Goal: Register for event/course

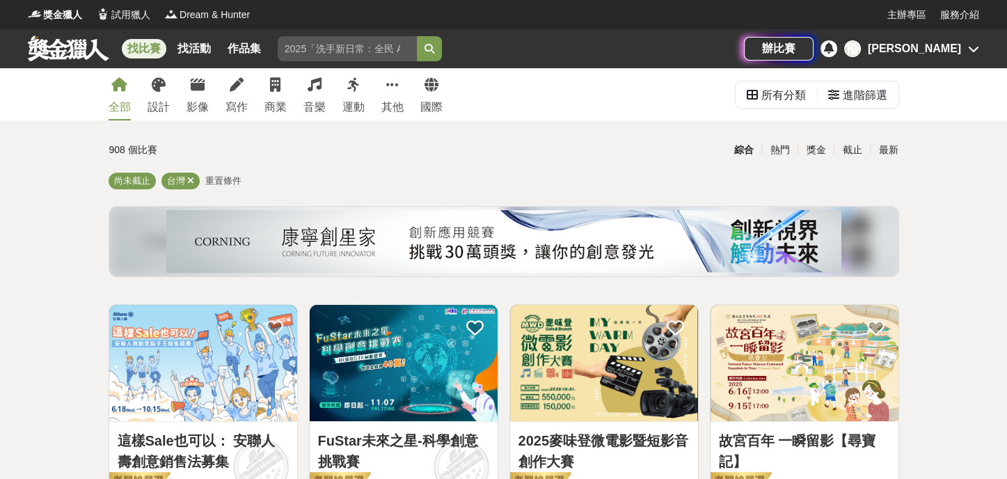
click at [939, 53] on div "[PERSON_NAME]" at bounding box center [913, 48] width 93 height 17
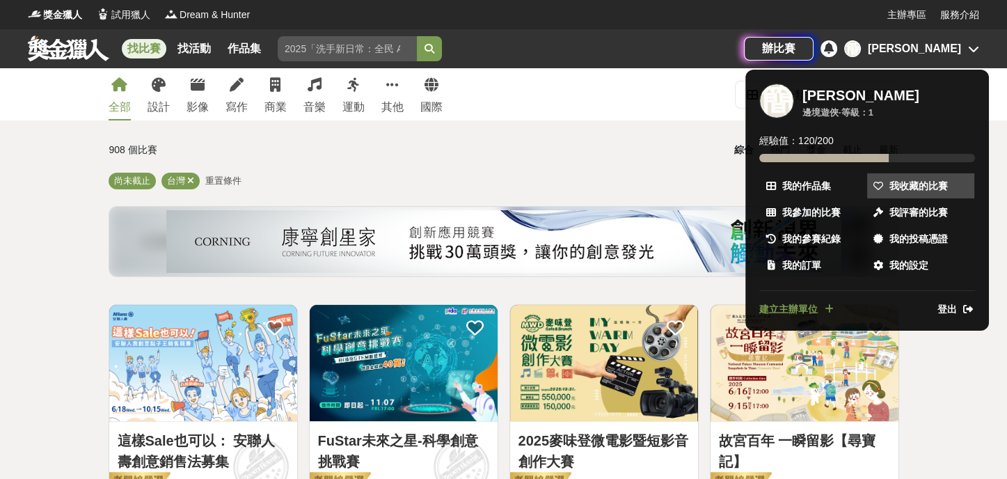
click at [922, 192] on span "我收藏的比賽" at bounding box center [918, 186] width 58 height 15
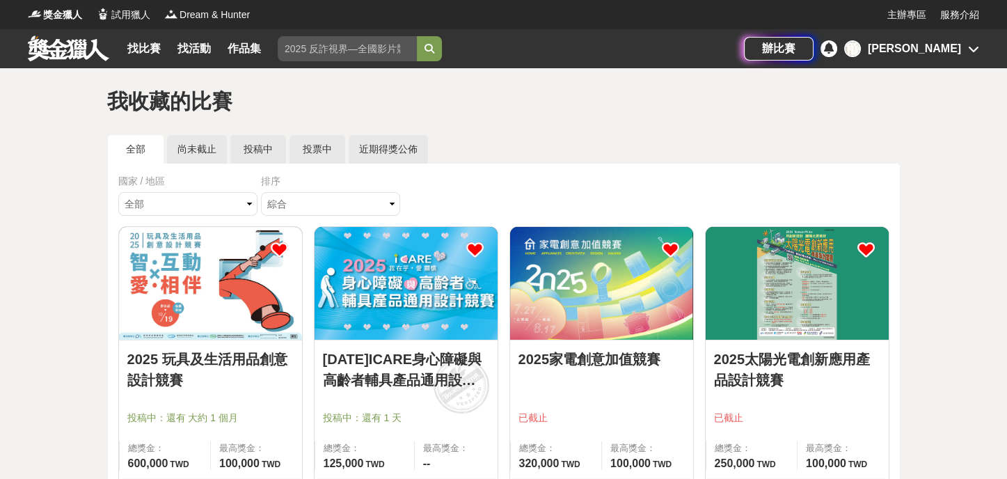
click at [362, 283] on img at bounding box center [405, 283] width 183 height 113
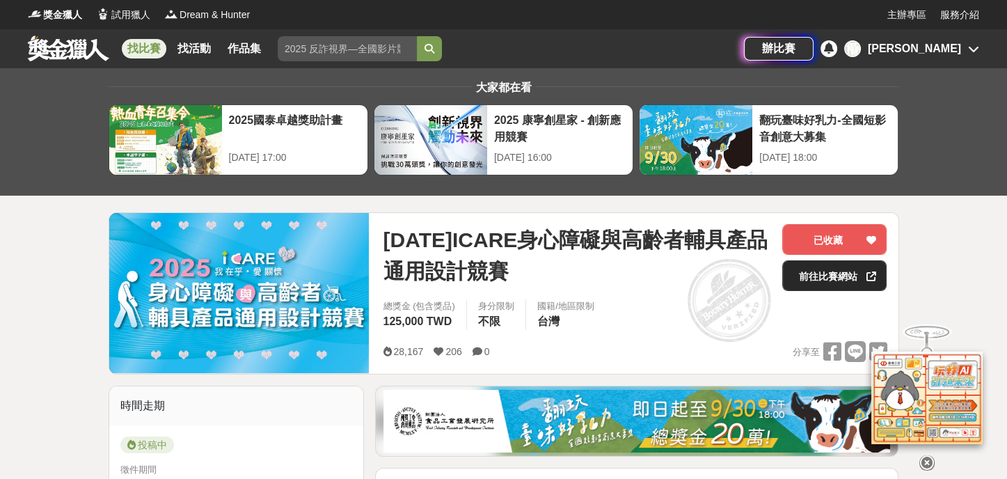
click at [833, 268] on link "前往比賽網站" at bounding box center [834, 275] width 104 height 31
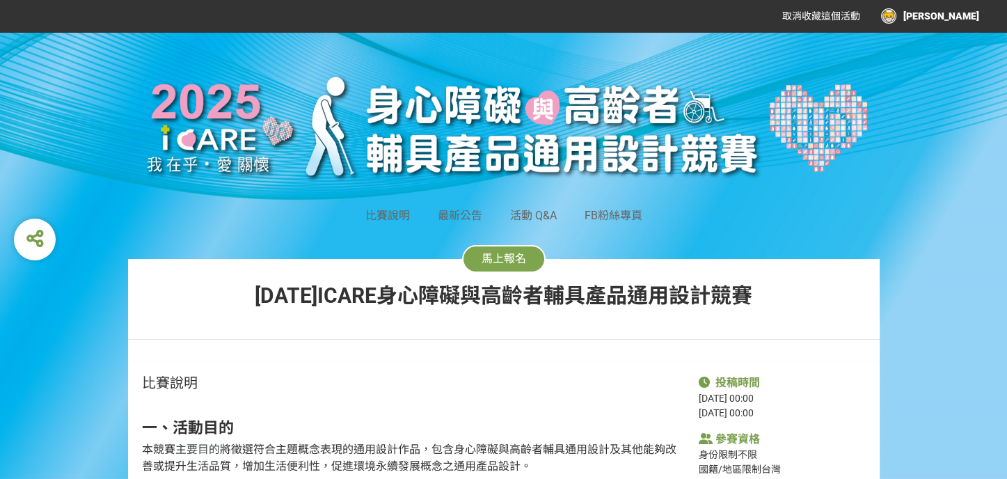
click at [496, 255] on span "馬上報名" at bounding box center [503, 258] width 45 height 13
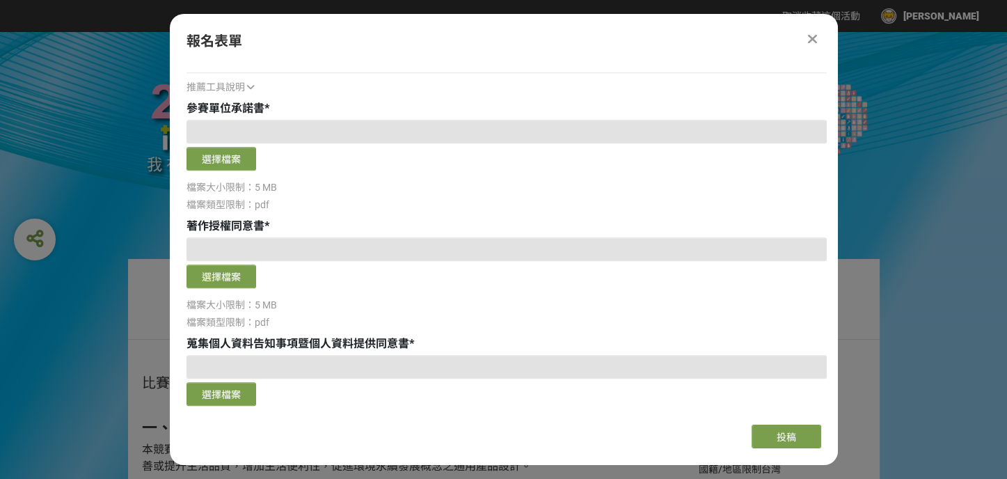
scroll to position [1600, 0]
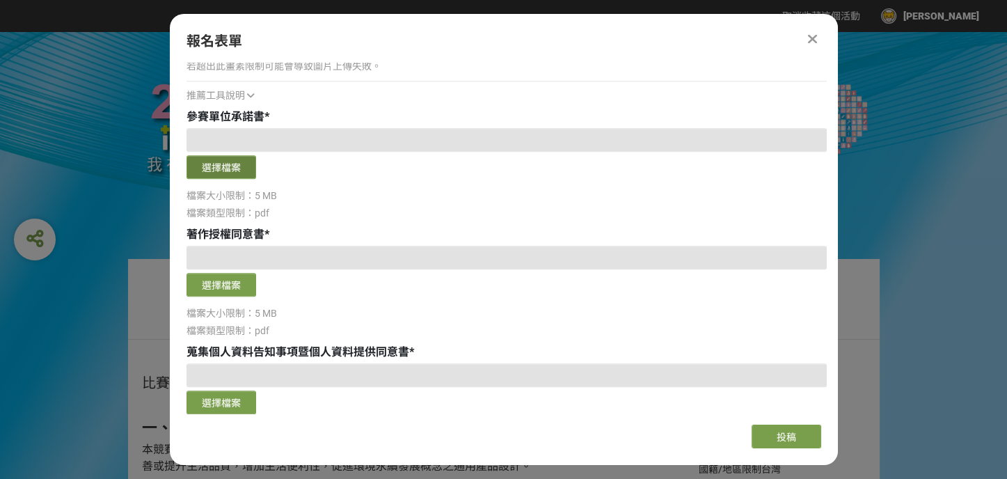
click at [209, 160] on button "選擇檔案" at bounding box center [221, 167] width 70 height 24
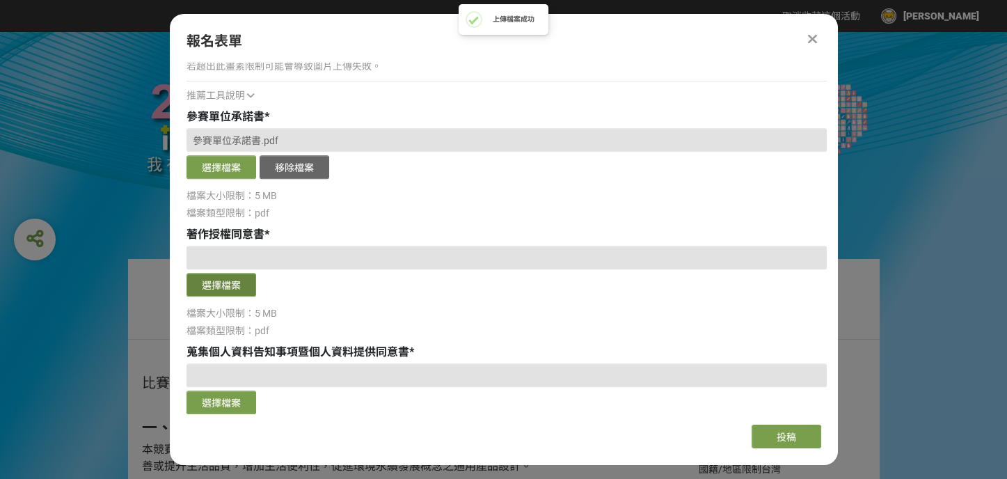
click at [221, 282] on button "選擇檔案" at bounding box center [221, 285] width 70 height 24
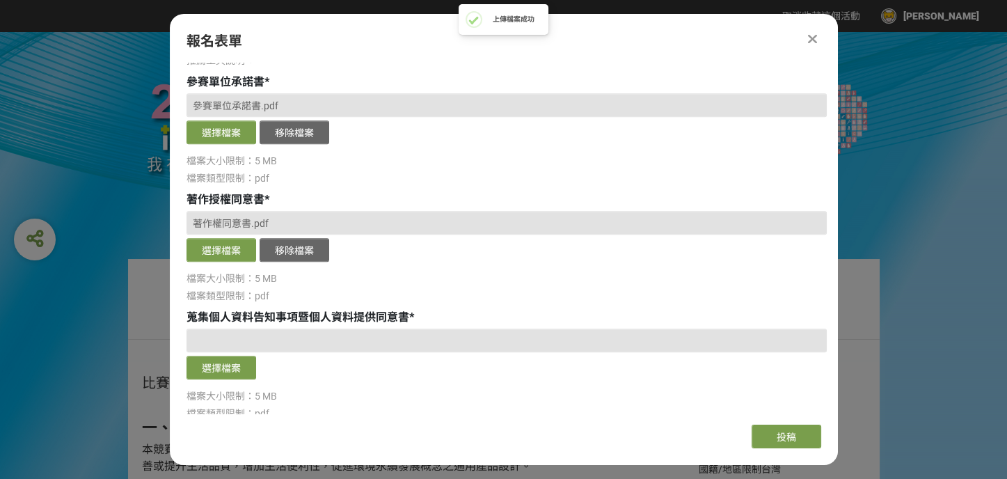
scroll to position [1741, 0]
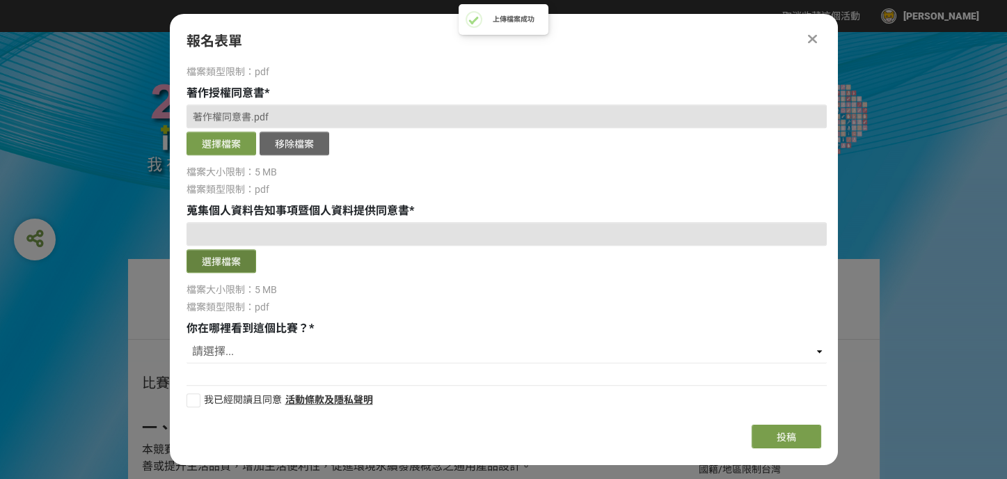
click at [243, 259] on button "選擇檔案" at bounding box center [221, 261] width 70 height 24
click at [328, 351] on select "請選擇... 獎金獵人網站 Facebook / Instagram 校園講座 / 老師系上推薦 電子郵件 海報 其他" at bounding box center [506, 351] width 640 height 24
select select "獎金獵人網站"
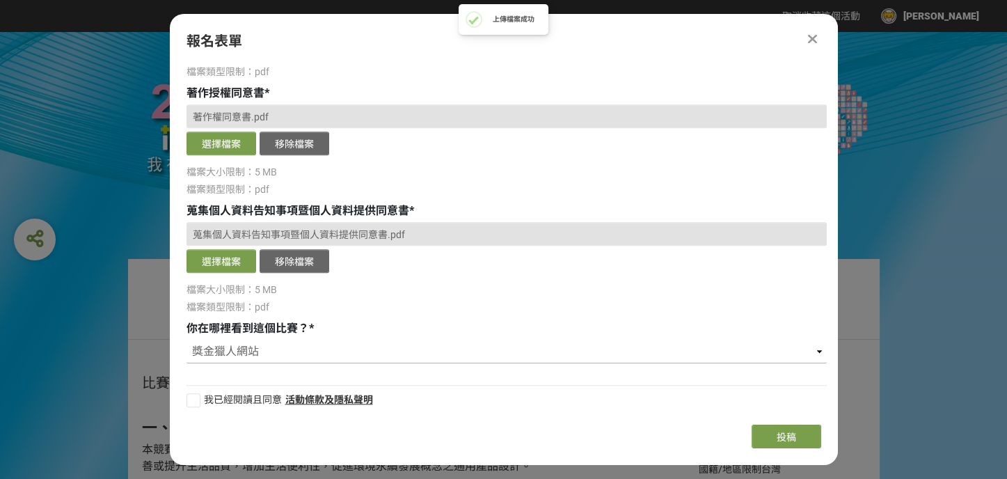
click at [186, 339] on select "請選擇... 獎金獵人網站 Facebook / Instagram 校園講座 / 老師系上推薦 電子郵件 海報 其他" at bounding box center [506, 351] width 640 height 24
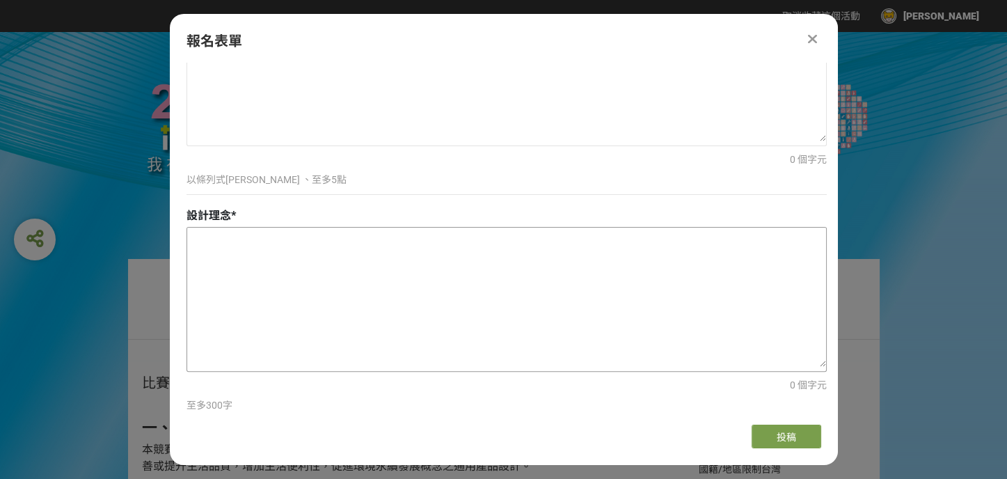
scroll to position [0, 0]
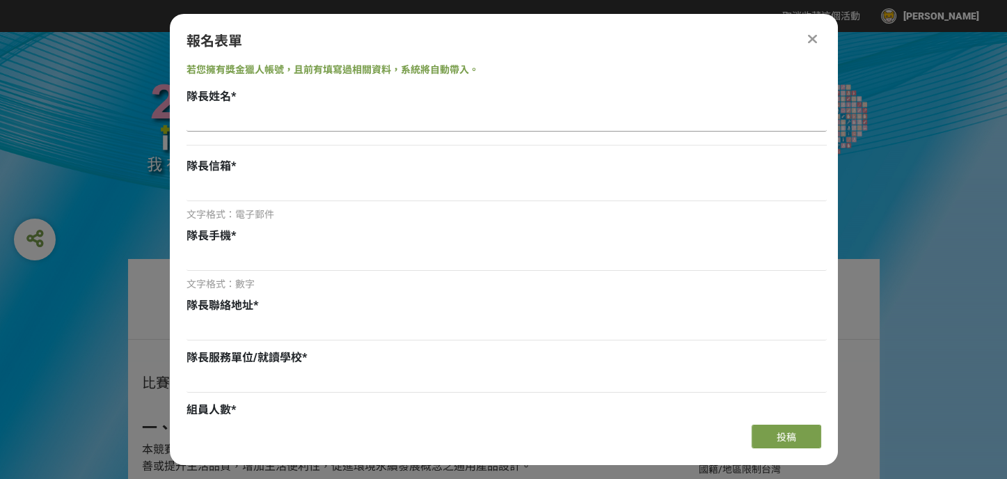
click at [319, 125] on input at bounding box center [506, 120] width 640 height 24
type input "[PERSON_NAME]"
click at [328, 257] on input at bounding box center [506, 259] width 640 height 24
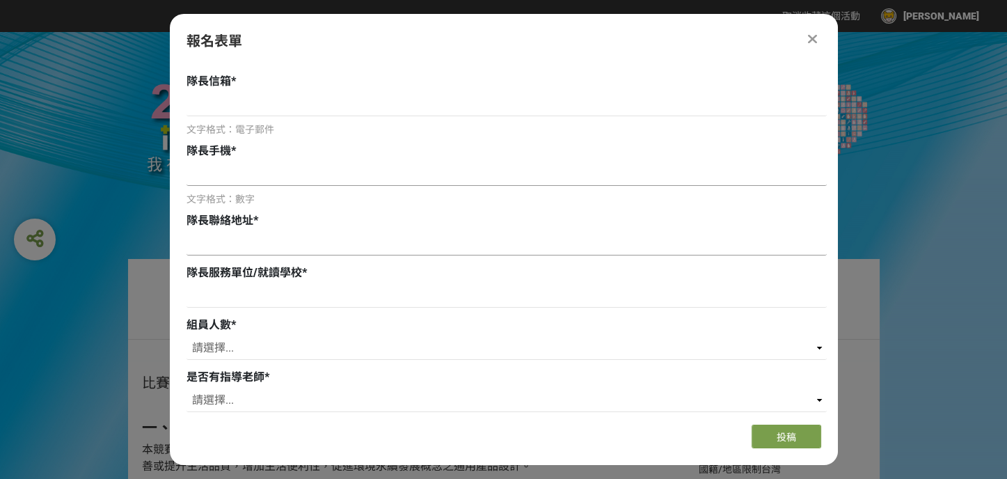
scroll to position [139, 0]
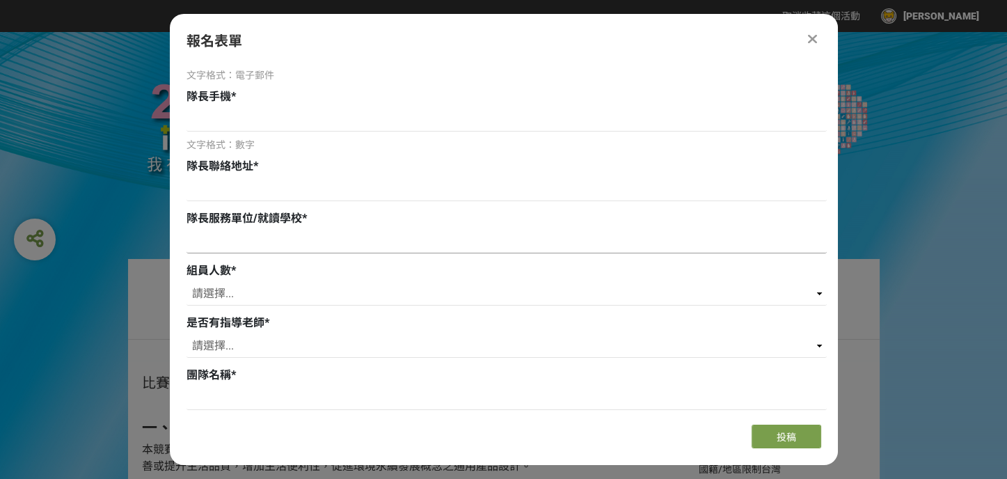
click at [465, 246] on input at bounding box center [506, 242] width 640 height 24
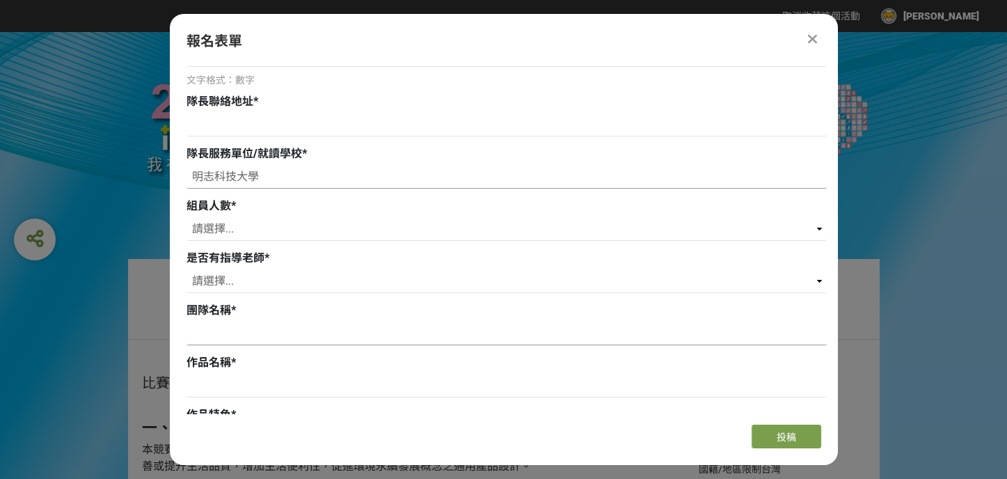
scroll to position [209, 0]
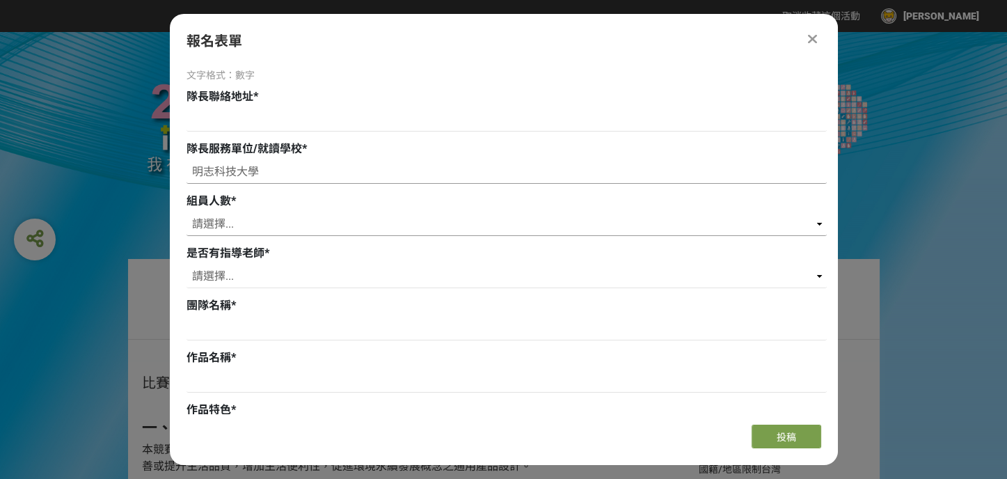
type input "明志科技大學"
click at [524, 225] on select "請選擇... 0 1 2 3" at bounding box center [506, 224] width 640 height 24
select select "1"
click at [186, 212] on select "請選擇... 0 1 2 3" at bounding box center [506, 224] width 640 height 24
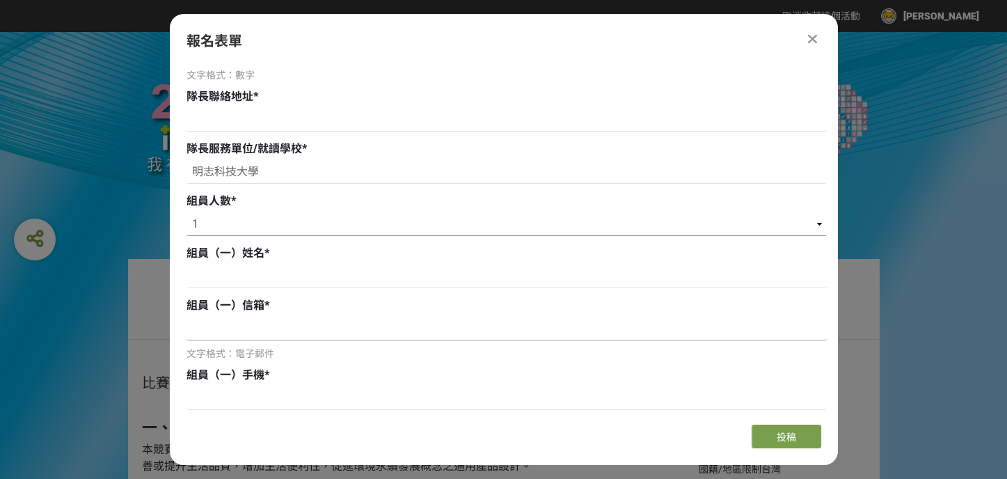
scroll to position [348, 0]
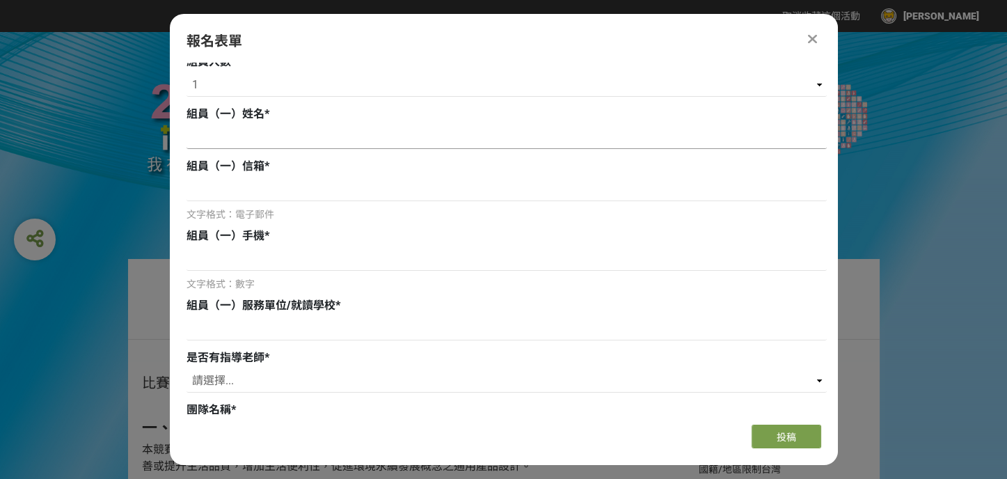
click at [510, 147] on input at bounding box center [506, 137] width 640 height 24
type input "[PERSON_NAME]"
click at [477, 203] on div "文字格式：電子郵件" at bounding box center [506, 199] width 640 height 45
click at [482, 198] on input at bounding box center [506, 189] width 640 height 24
type input "[EMAIL_ADDRESS][DOMAIN_NAME]"
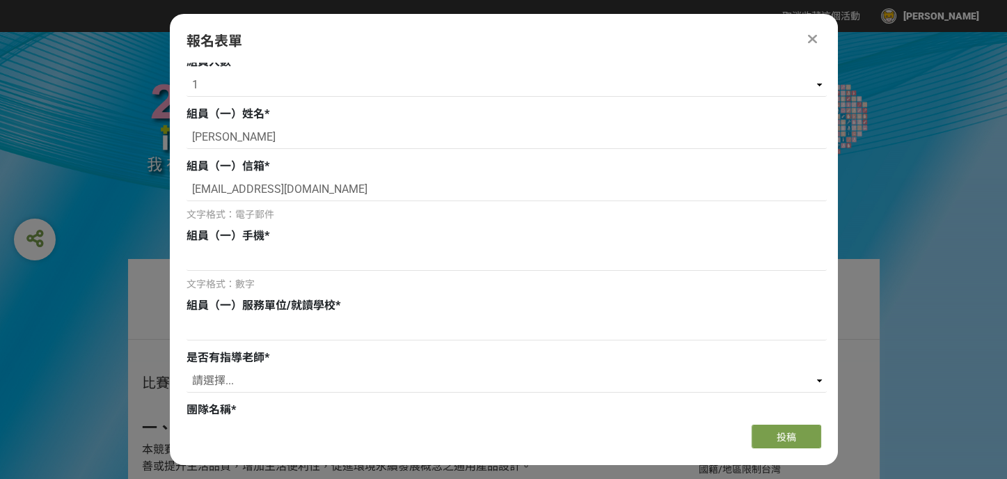
click at [323, 271] on div "文字格式：數字" at bounding box center [506, 269] width 640 height 45
click at [333, 265] on input at bounding box center [506, 259] width 640 height 24
type input "0966563601"
click at [349, 333] on input at bounding box center [506, 329] width 640 height 24
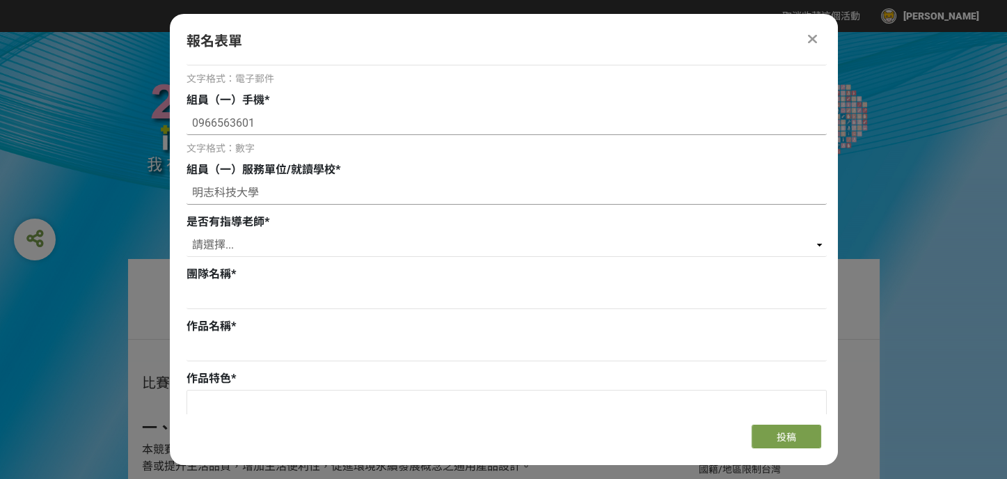
scroll to position [487, 0]
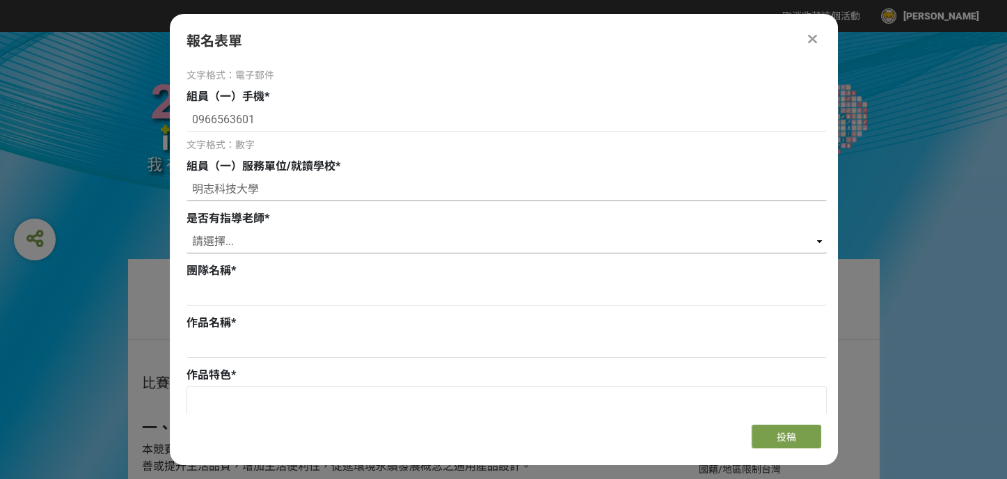
type input "明志科技大學"
click at [326, 241] on select "請選擇... 是 否" at bounding box center [506, 242] width 640 height 24
click at [186, 230] on select "請選擇... 是 否" at bounding box center [506, 242] width 640 height 24
drag, startPoint x: 298, startPoint y: 241, endPoint x: 296, endPoint y: 251, distance: 10.0
click at [298, 241] on select "請選擇... 是 否" at bounding box center [506, 242] width 640 height 24
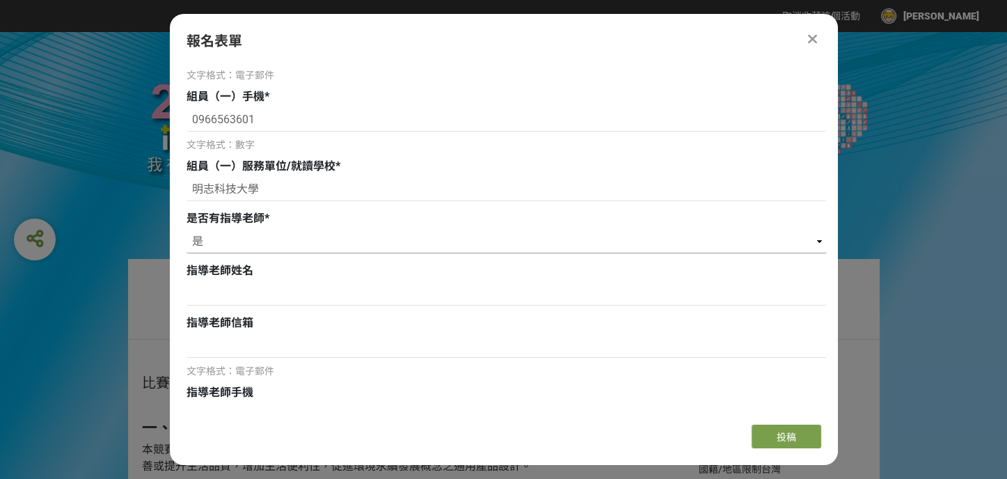
select select "否"
click at [186, 230] on select "請選擇... 是 否" at bounding box center [506, 242] width 640 height 24
click at [280, 300] on input at bounding box center [506, 294] width 640 height 24
type input "爆肝實驗室"
click at [271, 344] on input at bounding box center [506, 346] width 640 height 24
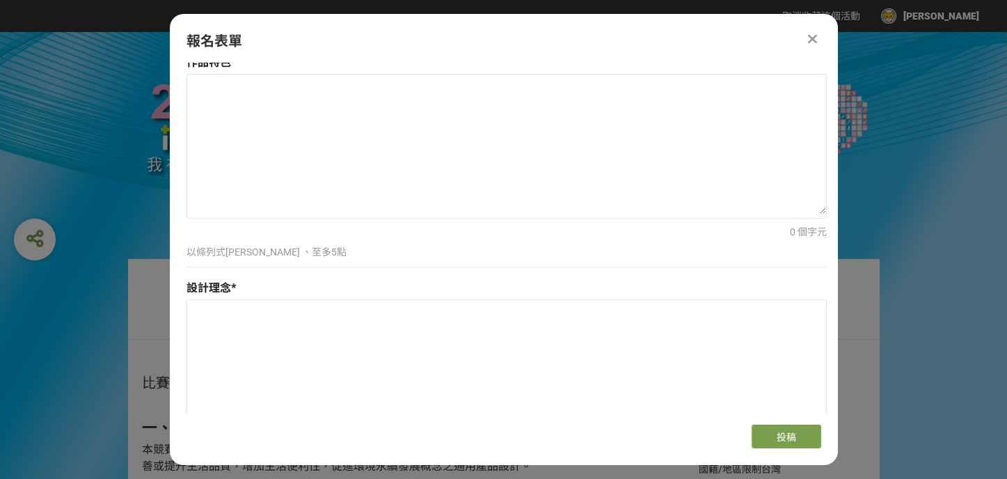
scroll to position [696, 0]
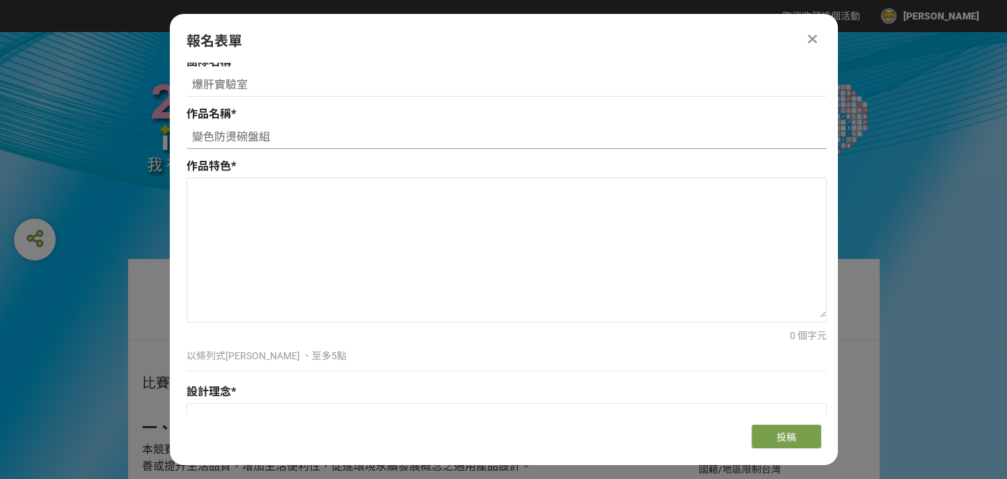
type input "變色防燙碗盤組"
click at [323, 215] on textarea at bounding box center [506, 247] width 639 height 139
paste textarea "在日常生活中，觸覺與痛覺是最直接的保護機制，提醒我們避開危險。然而，無知覺者卻失去這道天然防線，無法馬上察覺高溫或疼痛，進而在不知不覺中受傷。 本作品以「將看…"
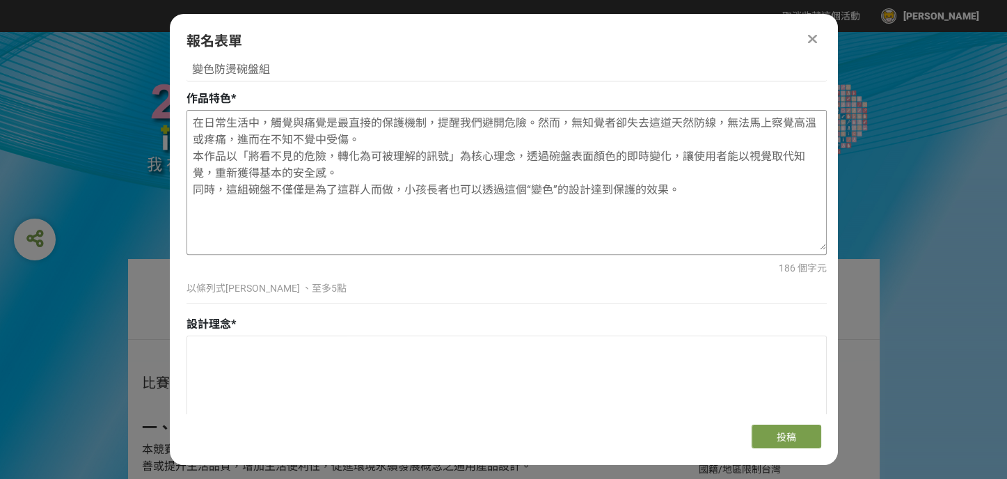
scroll to position [765, 0]
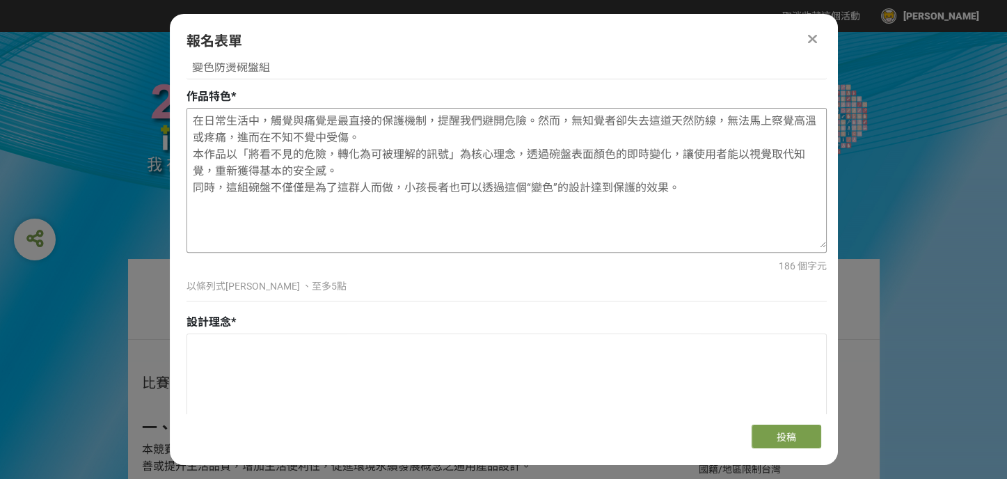
click at [427, 187] on textarea "在日常生活中，觸覺與痛覺是最直接的保護機制，提醒我們避開危險。然而，無知覺者卻失去這道天然防線，無法馬上察覺高溫或疼痛，進而在不知不覺中受傷。 本作品以「將看…" at bounding box center [506, 178] width 639 height 139
click at [363, 189] on textarea "在日常生活中，觸覺與痛覺是最直接的保護機制，提醒我們避開危險。然而，無知覺者卻失去這道天然防線，無法馬上察覺高溫或疼痛，進而在不知不覺中受傷。 本作品以「將看…" at bounding box center [506, 178] width 639 height 139
click at [364, 188] on textarea "在日常生活中，觸覺與痛覺是最直接的保護機制，提醒我們避開危險。然而，無知覺者卻失去這道天然防線，無法馬上察覺高溫或疼痛，進而在不知不覺中受傷。 本作品以「將看…" at bounding box center [506, 178] width 639 height 139
click at [367, 188] on textarea "在日常生活中，觸覺與痛覺是最直接的保護機制，提醒我們避開危險。然而，無知覺者卻失去這道天然防線，無法馬上察覺高溫或疼痛，進而在不知不覺中受傷。 本作品以「將看…" at bounding box center [506, 178] width 639 height 139
click at [332, 191] on textarea "在日常生活中，觸覺與痛覺是最直接的保護機制，提醒我們避開危險。然而，無知覺者卻失去這道天然防線，無法馬上察覺高溫或疼痛，進而在不知不覺中受傷。 本作品以「將看…" at bounding box center [506, 178] width 639 height 139
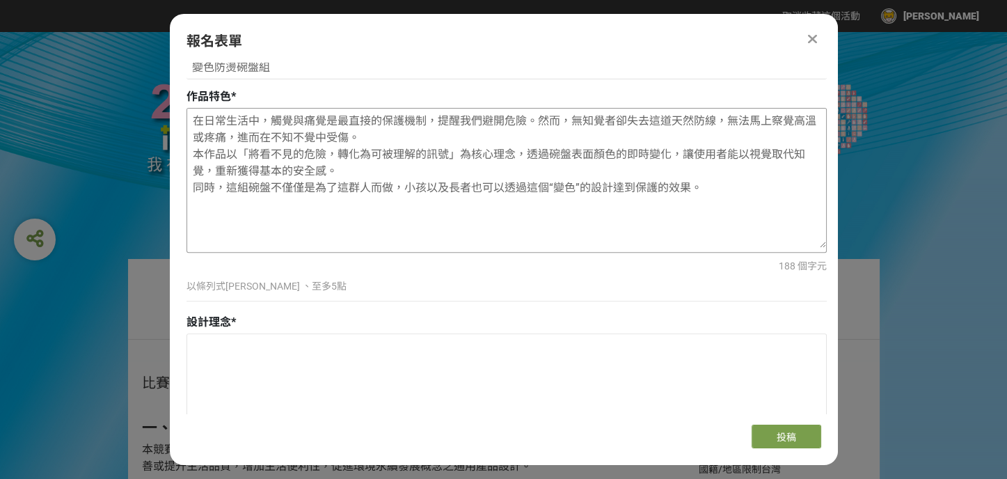
click at [298, 190] on textarea "在日常生活中，觸覺與痛覺是最直接的保護機制，提醒我們避開危險。然而，無知覺者卻失去這道天然防線，無法馬上察覺高溫或疼痛，進而在不知不覺中受傷。 本作品以「將看…" at bounding box center [506, 178] width 639 height 139
drag, startPoint x: 315, startPoint y: 186, endPoint x: 379, endPoint y: 185, distance: 64.0
click at [379, 185] on textarea "在日常生活中，觸覺與痛覺是最直接的保護機制，提醒我們避開危險。然而，無知覺者卻失去這道天然防線，無法馬上察覺高溫或疼痛，進而在不知不覺中受傷。 本作品以「將看…" at bounding box center [506, 178] width 639 height 139
click at [367, 185] on textarea "在日常生活中，觸覺與痛覺是最直接的保護機制，提醒我們避開危險。然而，無知覺者卻失去這道天然防線，無法馬上察覺高溫或疼痛，進而在不知不覺中受傷。 本作品以「將看…" at bounding box center [506, 178] width 639 height 139
click at [363, 191] on textarea "在日常生活中，觸覺與痛覺是最直接的保護機制，提醒我們避開危險。然而，無知覺者卻失去這道天然防線，無法馬上察覺高溫或疼痛，進而在不知不覺中受傷。 本作品以「將看…" at bounding box center [506, 178] width 639 height 139
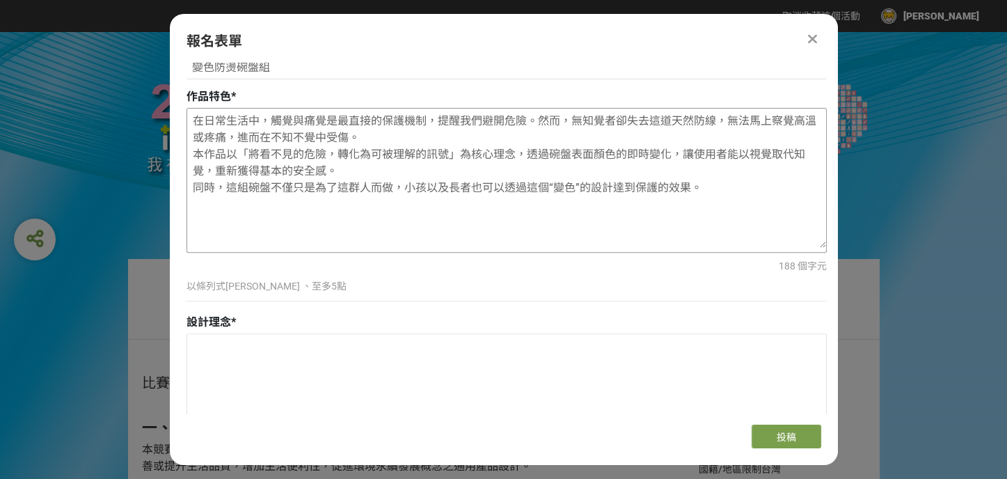
drag, startPoint x: 331, startPoint y: 186, endPoint x: 359, endPoint y: 189, distance: 28.0
click at [359, 189] on textarea "在日常生活中，觸覺與痛覺是最直接的保護機制，提醒我們避開危險。然而，無知覺者卻失去這道天然防線，無法馬上察覺高溫或疼痛，進而在不知不覺中受傷。 本作品以「將看…" at bounding box center [506, 178] width 639 height 139
click at [360, 187] on textarea "在日常生活中，觸覺與痛覺是最直接的保護機制，提醒我們避開危險。然而，無知覺者卻失去這道天然防線，無法馬上察覺高溫或疼痛，進而在不知不覺中受傷。 本作品以「將看…" at bounding box center [506, 178] width 639 height 139
drag, startPoint x: 366, startPoint y: 184, endPoint x: 335, endPoint y: 182, distance: 30.7
click at [335, 182] on textarea "在日常生活中，觸覺與痛覺是最直接的保護機制，提醒我們避開危險。然而，無知覺者卻失去這道天然防線，無法馬上察覺高溫或疼痛，進而在不知不覺中受傷。 本作品以「將看…" at bounding box center [506, 178] width 639 height 139
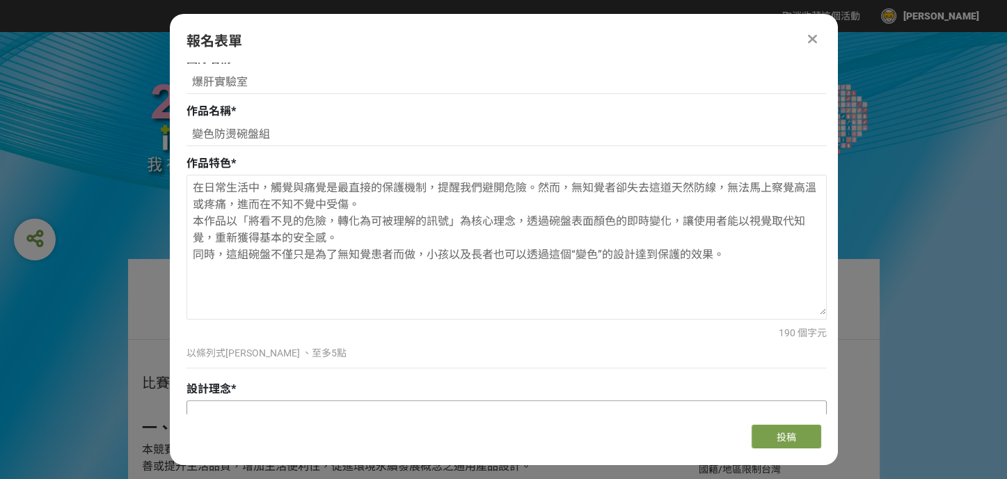
scroll to position [696, 0]
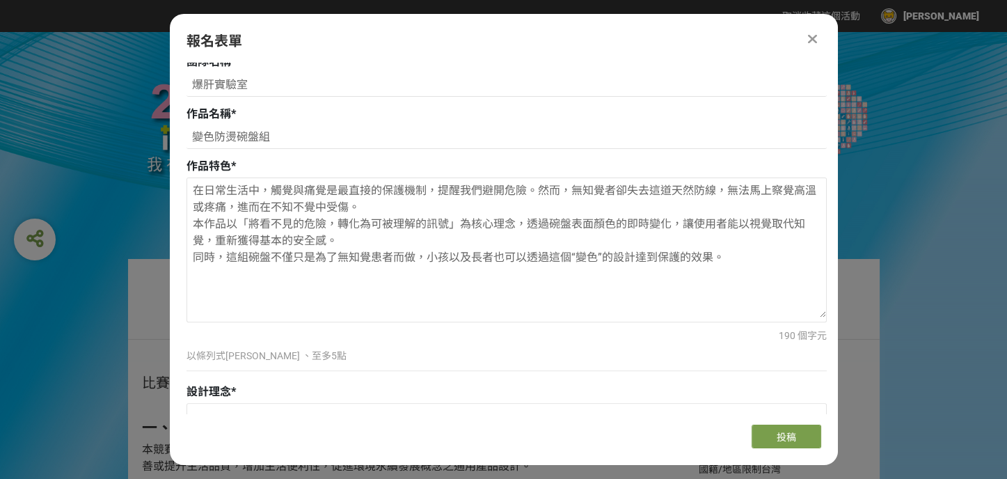
type textarea "在日常生活中，觸覺與痛覺是最直接的保護機制，提醒我們避開危險。然而，無知覺者卻失去這道天然防線，無法馬上察覺高溫或疼痛，進而在不知不覺中受傷。 本作品以「將看…"
click at [429, 256] on textarea "在日常生活中，觸覺與痛覺是最直接的保護機制，提醒我們避開危險。然而，無知覺者卻失去這道天然防線，無法馬上察覺高溫或疼痛，進而在不知不覺中受傷。 本作品以「將看…" at bounding box center [506, 247] width 639 height 139
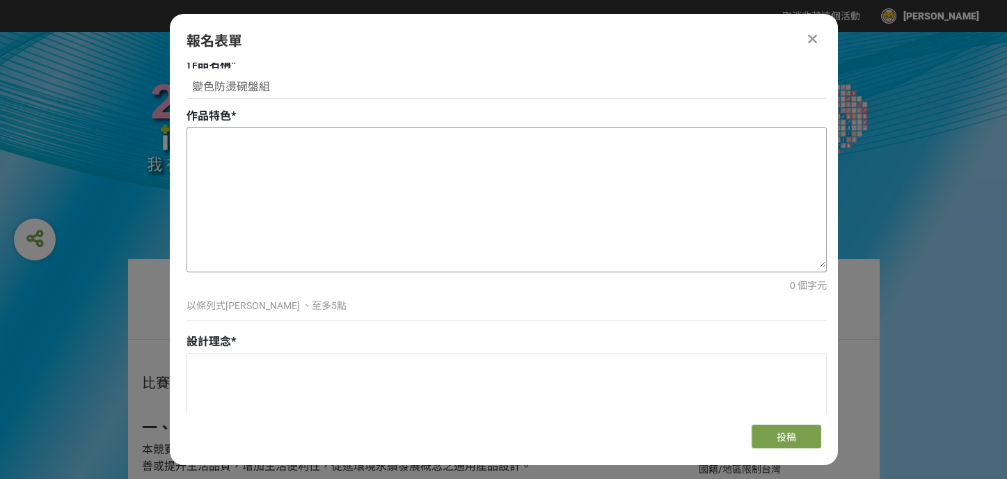
scroll to position [904, 0]
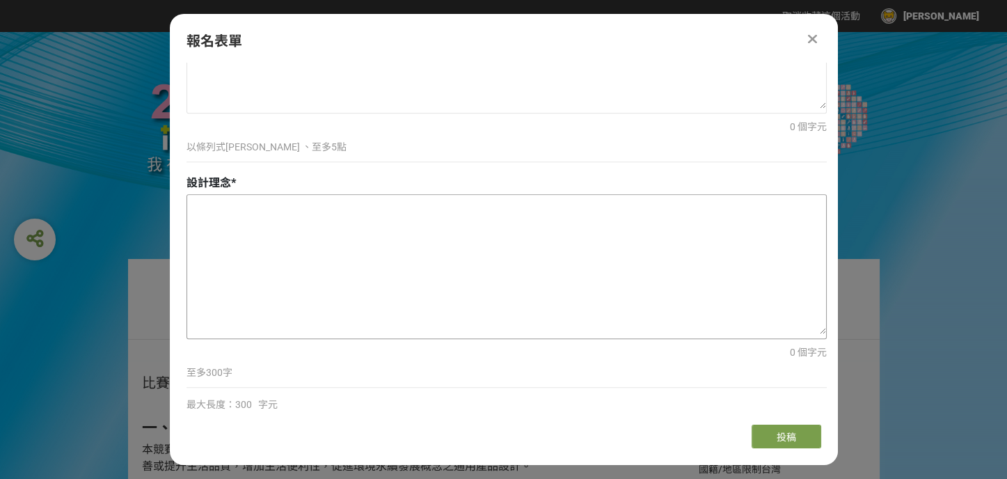
click at [417, 279] on textarea at bounding box center [506, 264] width 639 height 139
paste textarea "在日常生活中，觸覺與痛覺是最直接的保護機制，提醒我們避開危險。然而，無知覺者卻失去這道天然防線，無法馬上察覺高溫或疼痛，進而在不知不覺中受傷。 本作品以「將看…"
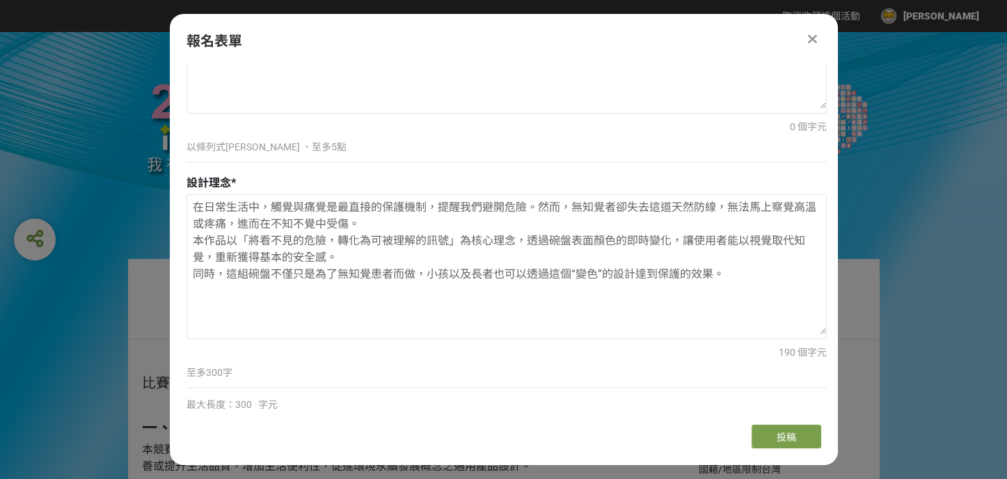
type textarea "在日常生活中，觸覺與痛覺是最直接的保護機制，提醒我們避開危險。然而，無知覺者卻失去這道天然防線，無法馬上察覺高溫或疼痛，進而在不知不覺中受傷。 本作品以「將看…"
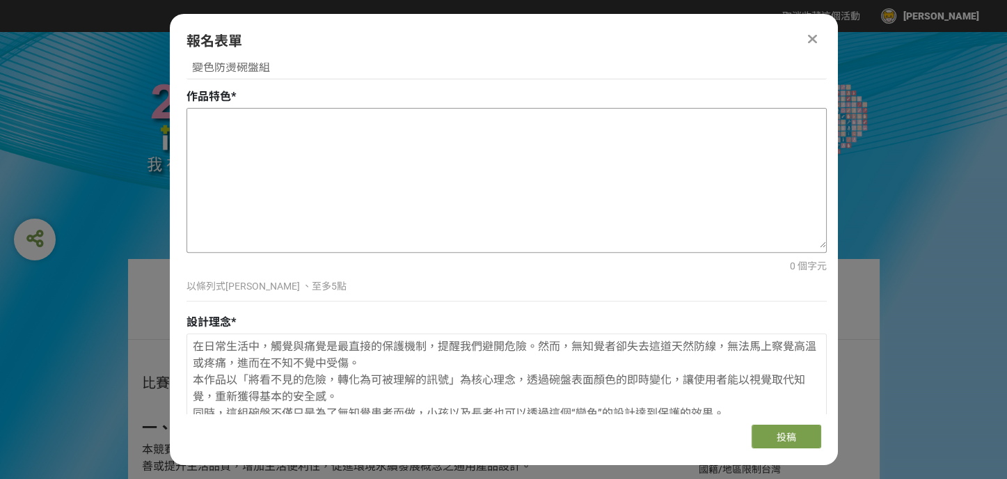
click at [287, 153] on textarea at bounding box center [506, 178] width 639 height 139
paste textarea "1.感溫變色提示：食物放入碗盤溫度過高時，自動變色提醒，避免燙傷。 2.直覺式設計：無需額外學習，顏色變化即可清楚判斷是否能安全拿取或食用。 3.適用族群廣：…"
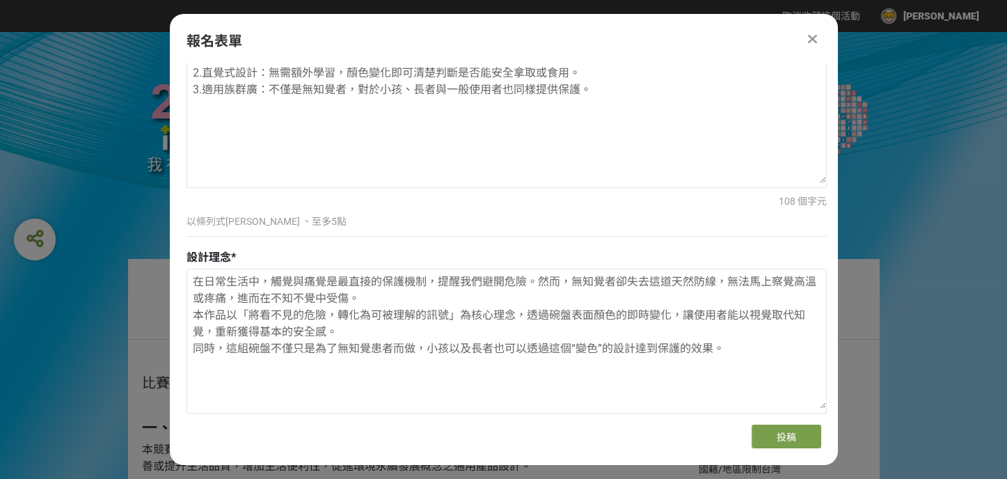
scroll to position [835, 0]
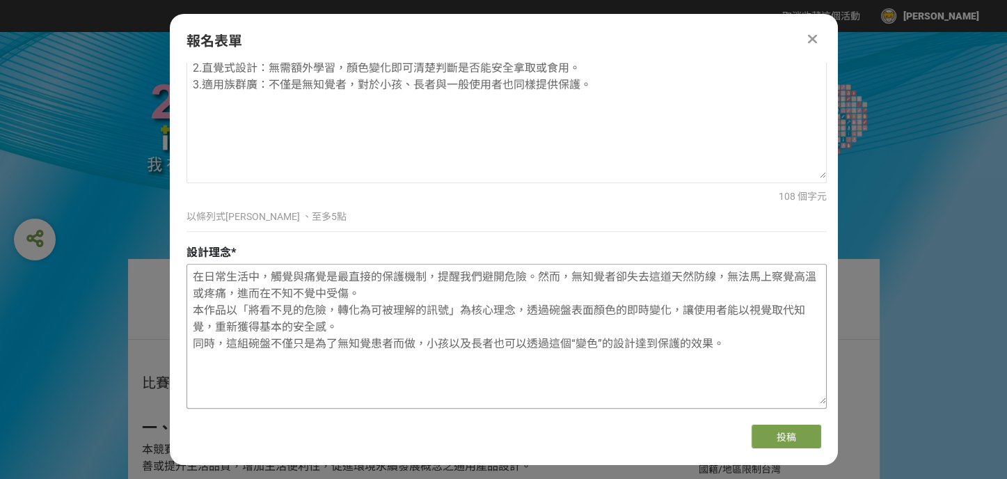
type textarea "1.感溫變色提示：食物放入碗盤溫度過高時，自動變色提醒，避免燙傷。 2.直覺式設計：無需額外學習，顏色變化即可清楚判斷是否能安全拿取或食用。 3.適用族群廣：…"
click at [198, 346] on textarea "在日常生活中，觸覺與痛覺是最直接的保護機制，提醒我們避開危險。然而，無知覺者卻失去這道天然防線，無法馬上察覺高溫或疼痛，進而在不知不覺中受傷。 本作品以「將看…" at bounding box center [506, 333] width 639 height 139
click at [248, 347] on textarea "在日常生活中，觸覺與痛覺是最直接的保護機制，提醒我們避開危險。然而，無知覺者卻失去這道天然防線，無法馬上察覺高溫或疼痛，進而在不知不覺中受傷。 本作品以「將看…" at bounding box center [506, 333] width 639 height 139
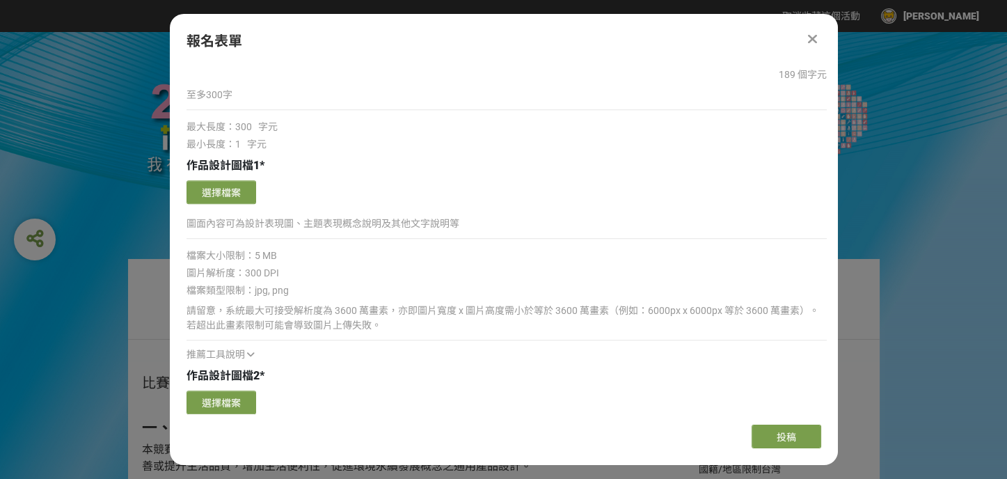
scroll to position [1183, 0]
type textarea "在日常生活中，觸覺與痛覺是最直接的保護機制，提醒我們避開危險。然而，無知覺者卻失去這道天然防線，無法馬上察覺高溫或疼痛，進而在不知不覺中受傷。 本作品以「將看…"
click at [214, 184] on button "選擇檔案" at bounding box center [221, 191] width 70 height 24
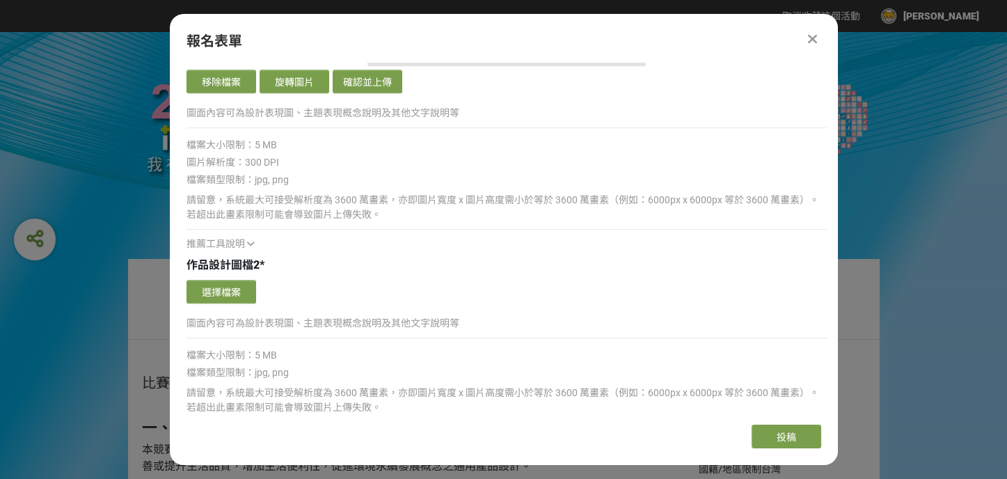
scroll to position [1600, 0]
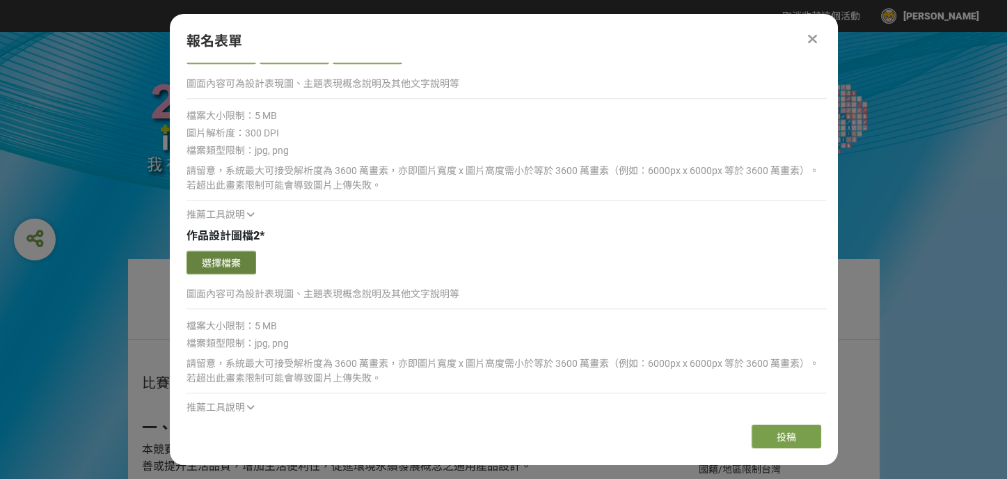
click at [249, 263] on button "選擇檔案" at bounding box center [221, 262] width 70 height 24
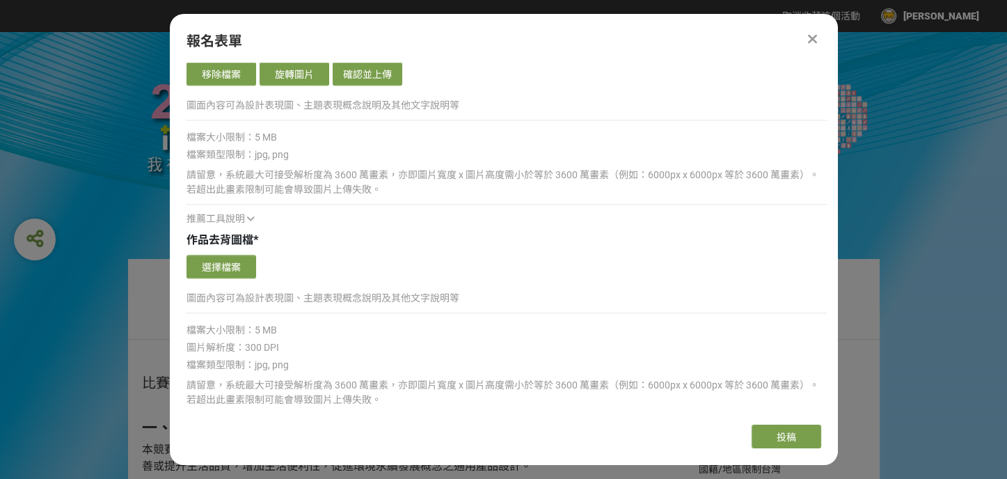
scroll to position [2087, 0]
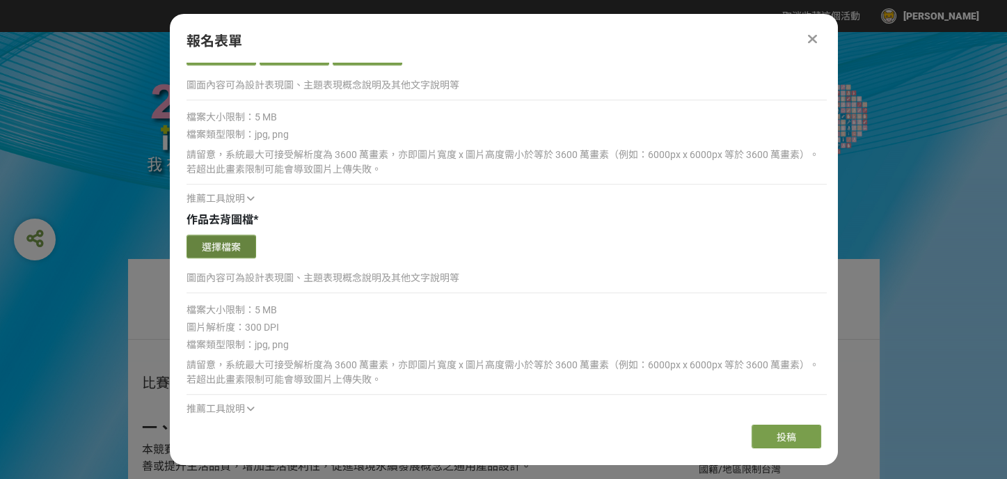
click at [223, 241] on button "選擇檔案" at bounding box center [221, 246] width 70 height 24
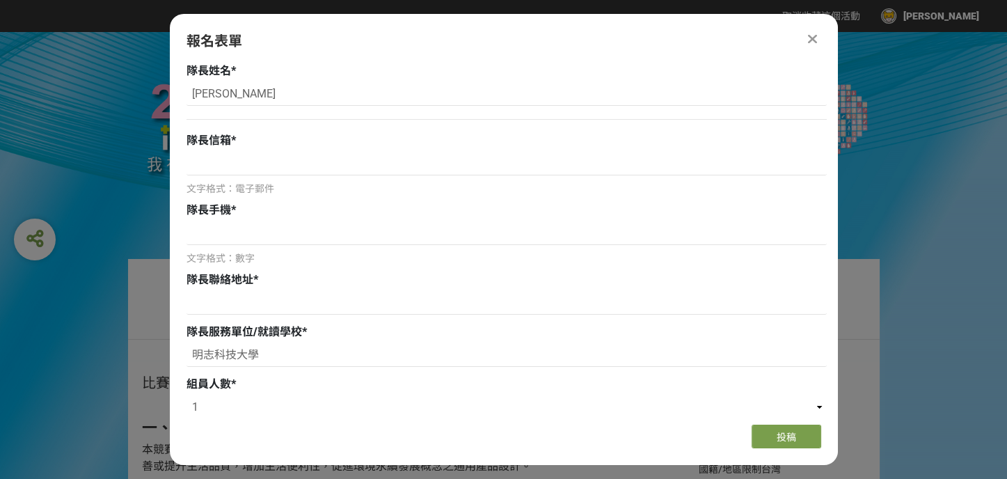
scroll to position [0, 0]
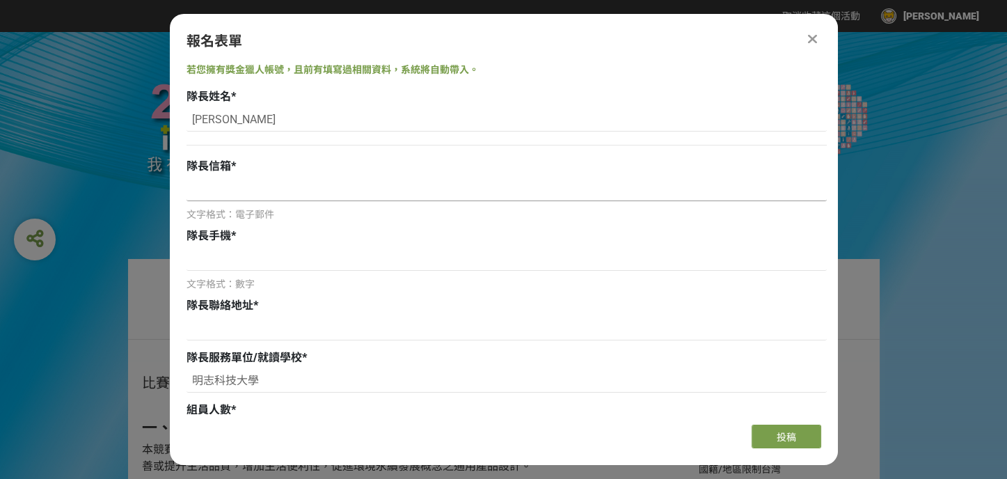
click at [339, 196] on input at bounding box center [506, 189] width 640 height 24
paste input "A0906109922@gmail.com"
type input "A0906109922@gmail.com"
click at [326, 319] on input at bounding box center [506, 329] width 640 height 24
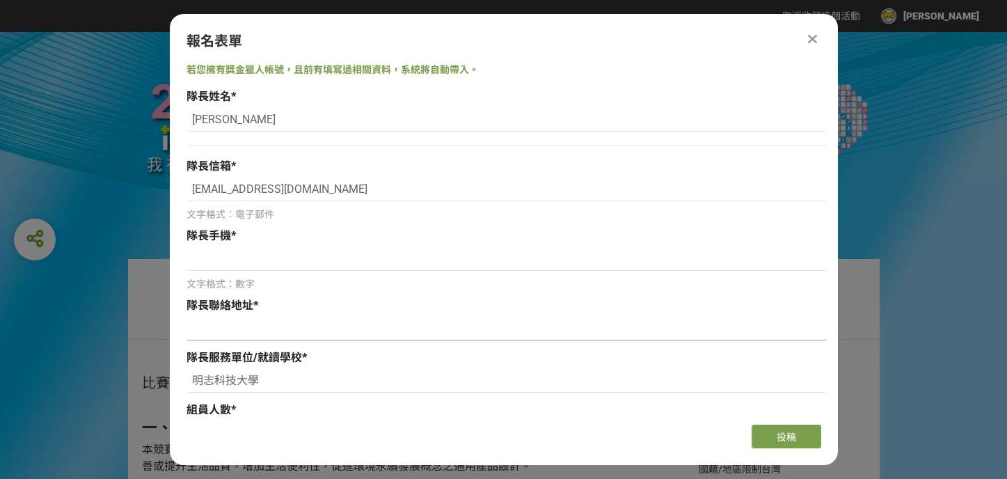
paste input "台中市南屯區豐安街105號"
type input "台中市南屯區豐安街105號"
click at [248, 250] on input at bounding box center [506, 259] width 640 height 24
click at [414, 265] on input at bounding box center [506, 259] width 640 height 24
paste input "0906109922"
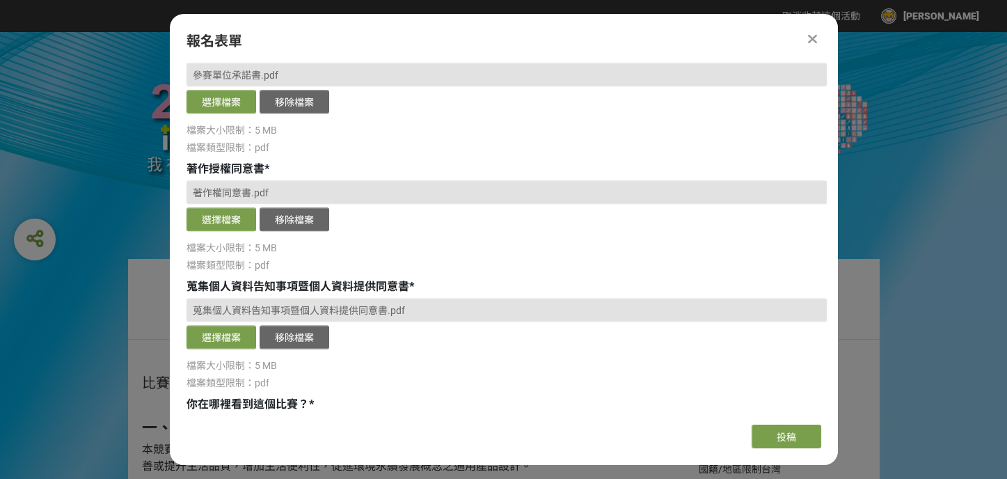
scroll to position [2541, 0]
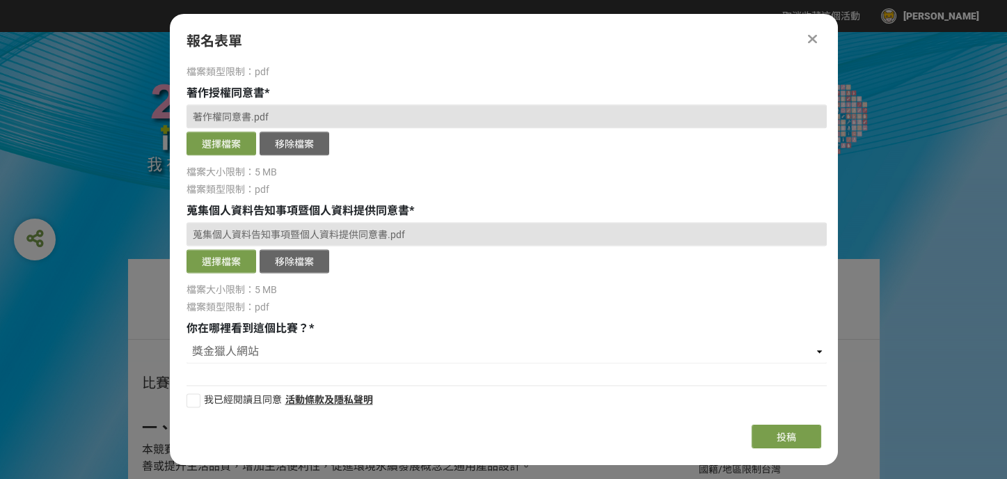
type input "0906109922"
click at [214, 394] on span "我已經閱讀且同意" at bounding box center [243, 399] width 78 height 11
click at [196, 395] on input "我已經閱讀且同意" at bounding box center [191, 399] width 9 height 9
checkbox input "false"
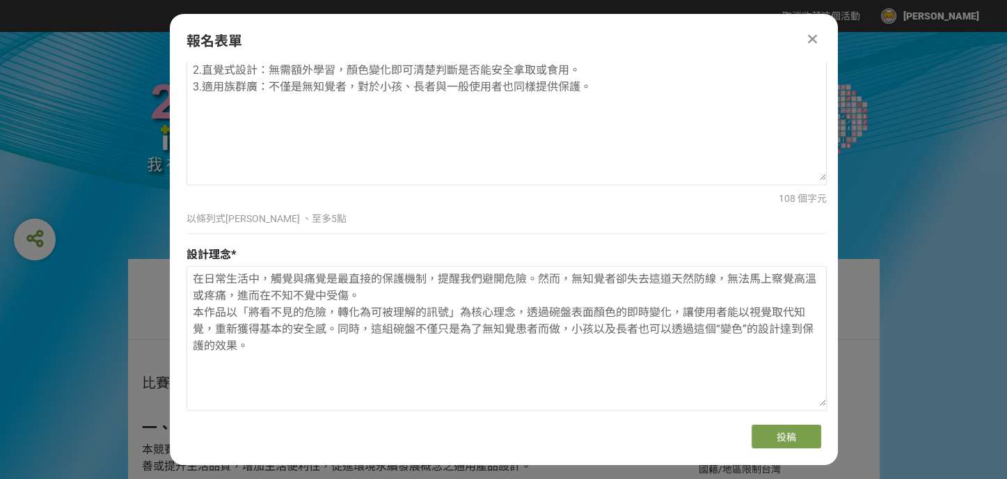
scroll to position [765, 0]
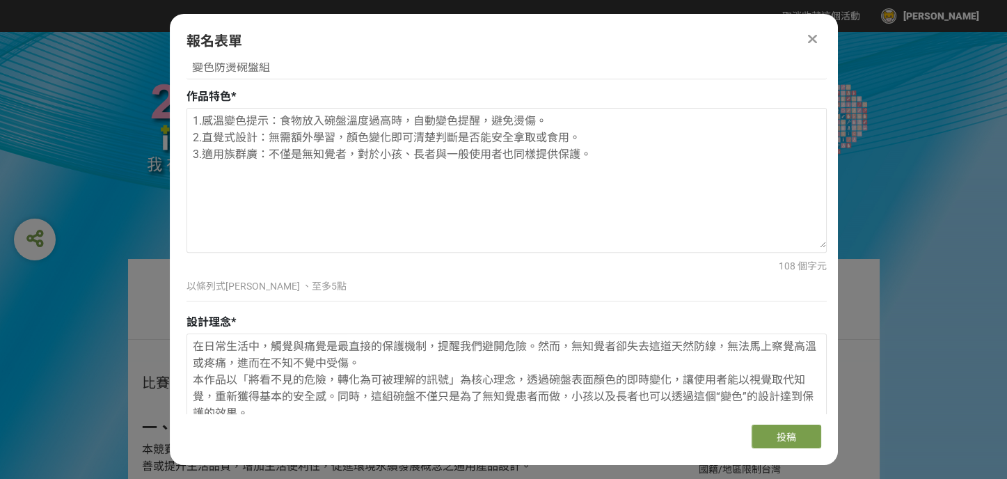
click at [294, 424] on div "報名表單 若您擁有獎金獵人帳號，且前有填寫過相關資料，系統將自動帶入。 隊長姓名 * 阮鈺庭 隊長信箱 * A0906109922@gmail.com 文字格…" at bounding box center [504, 239] width 668 height 451
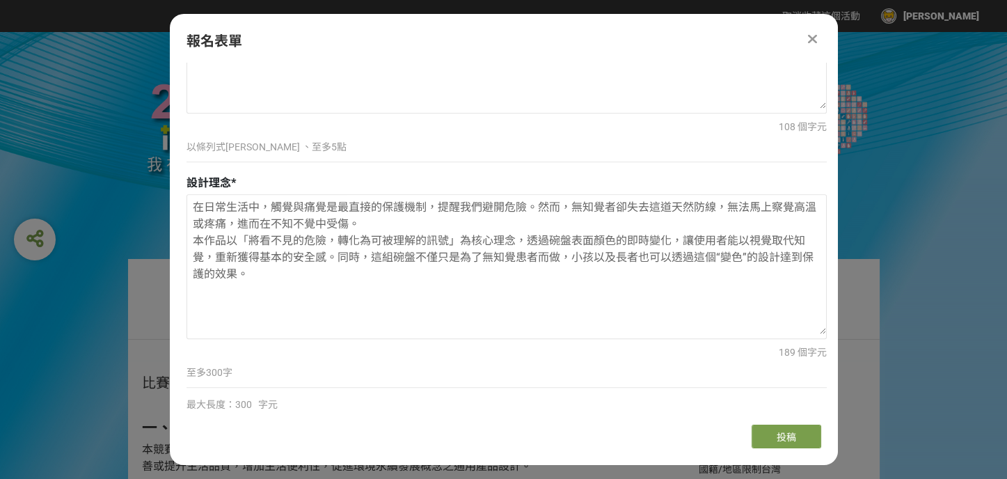
drag, startPoint x: 278, startPoint y: 282, endPoint x: 113, endPoint y: 190, distance: 188.1
click at [660, 254] on textarea "在日常生活中，觸覺與痛覺是最直接的保護機制，提醒我們避開危險。然而，無知覺者卻失去這道天然防線，無法馬上察覺高溫或疼痛，進而在不知不覺中受傷。 本作品以「將看…" at bounding box center [506, 264] width 639 height 139
click at [238, 257] on textarea "在日常生活中，觸覺與痛覺是最直接的保護機制，提醒我們避開危險。然而，無知覺者卻失去這道天然防線，無法馬上察覺高溫或疼痛，進而在不知不覺中受傷。 本作品以「將看…" at bounding box center [506, 264] width 639 height 139
drag, startPoint x: 296, startPoint y: 271, endPoint x: 180, endPoint y: 195, distance: 138.1
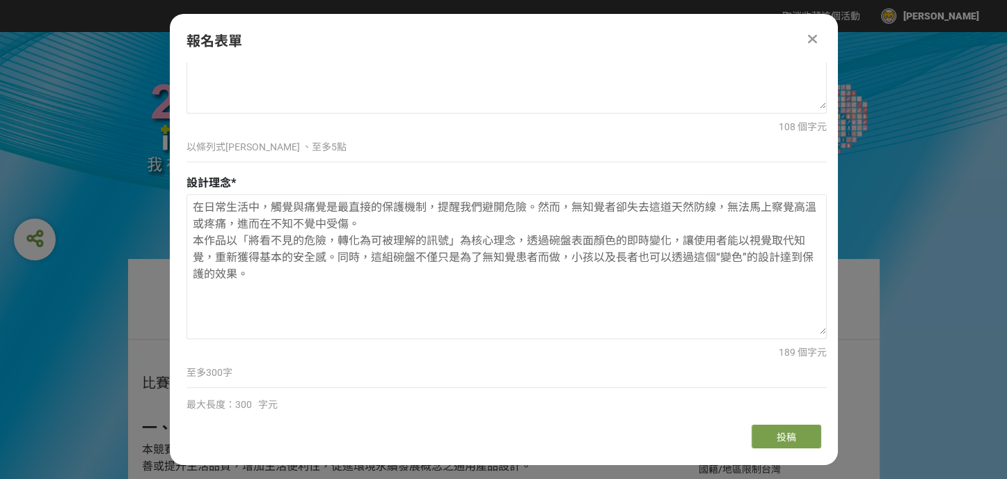
click at [180, 195] on div "若您擁有獎金獵人帳號，且前有填寫過相關資料，系統將自動帶入。 隊長姓名 * 阮鈺庭 隊長信箱 * A0906109922@gmail.com 文字格式：電子郵…" at bounding box center [504, 238] width 668 height 351
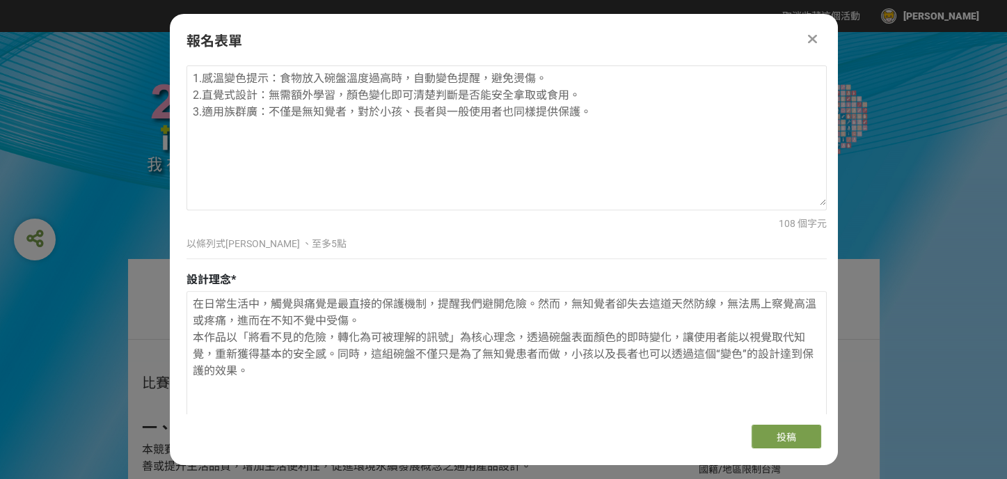
scroll to position [626, 0]
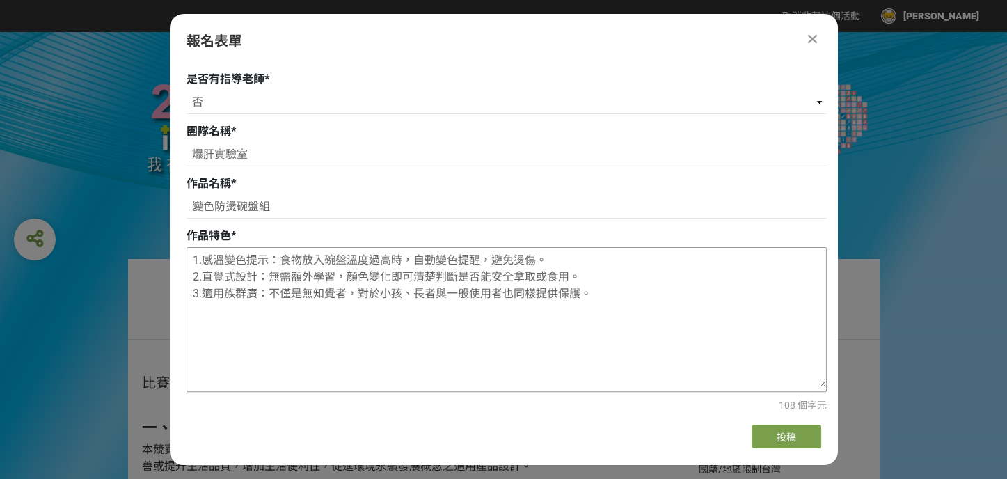
drag, startPoint x: 334, startPoint y: 314, endPoint x: 349, endPoint y: 316, distance: 15.4
click at [334, 314] on textarea "1.感溫變色提示：食物放入碗盤溫度過高時，自動變色提醒，避免燙傷。 2.直覺式設計：無需額外學習，顏色變化即可清楚判斷是否能安全拿取或食用。 3.適用族群廣：…" at bounding box center [506, 317] width 639 height 139
drag, startPoint x: 615, startPoint y: 303, endPoint x: 162, endPoint y: 260, distance: 454.8
click at [518, 269] on textarea "1.感溫變色提示：食物放入碗盤溫度過高時，自動變色提醒，避免燙傷。 2.直覺式設計：無需額外學習，顏色變化即可清楚判斷是否能安全拿取或食用。 3.適用族群廣：…" at bounding box center [506, 317] width 639 height 139
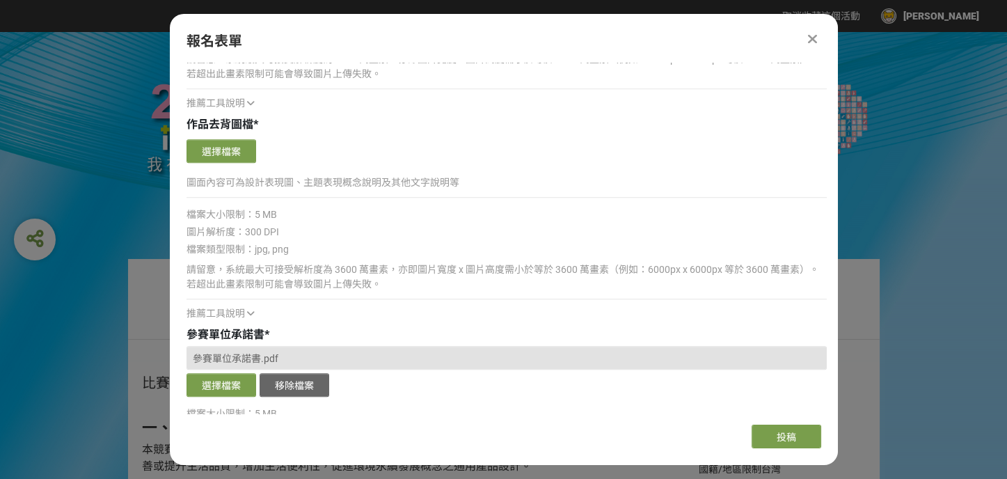
scroll to position [2226, 0]
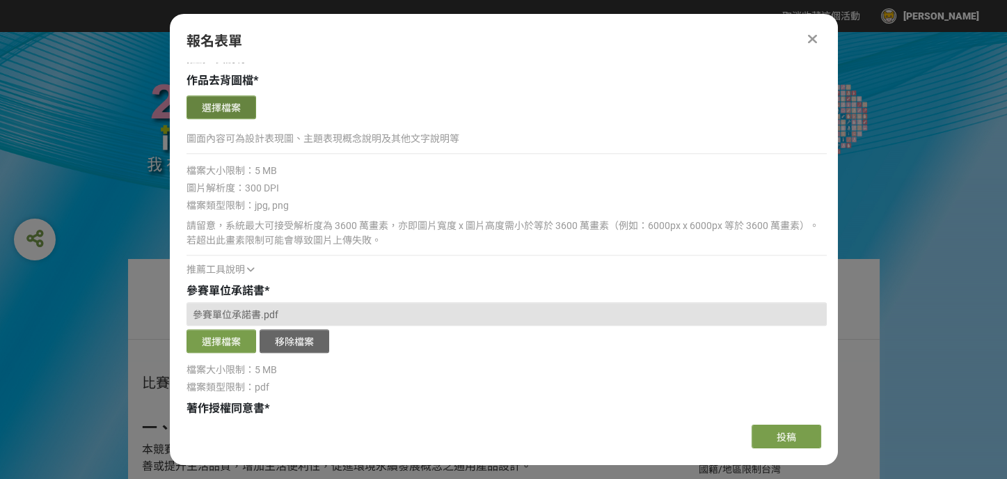
click at [247, 105] on button "選擇檔案" at bounding box center [221, 107] width 70 height 24
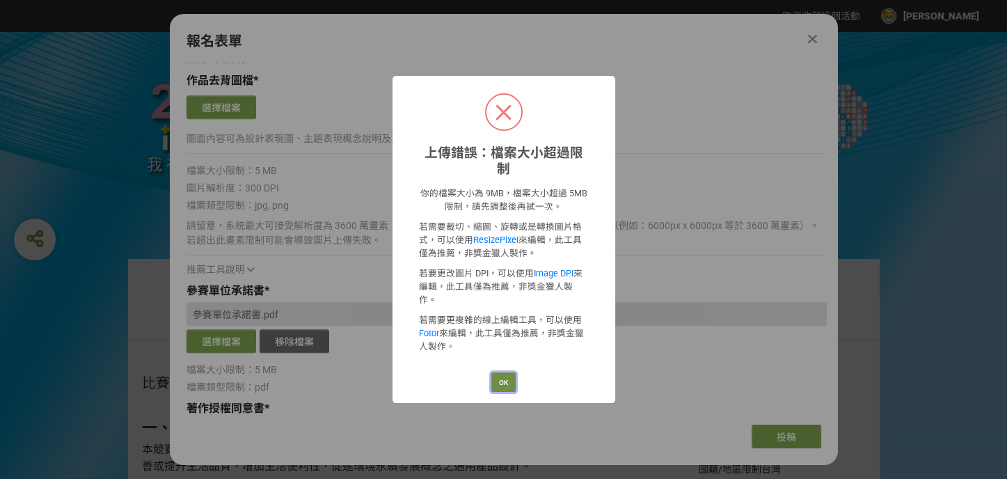
click at [508, 372] on button "OK" at bounding box center [503, 381] width 24 height 19
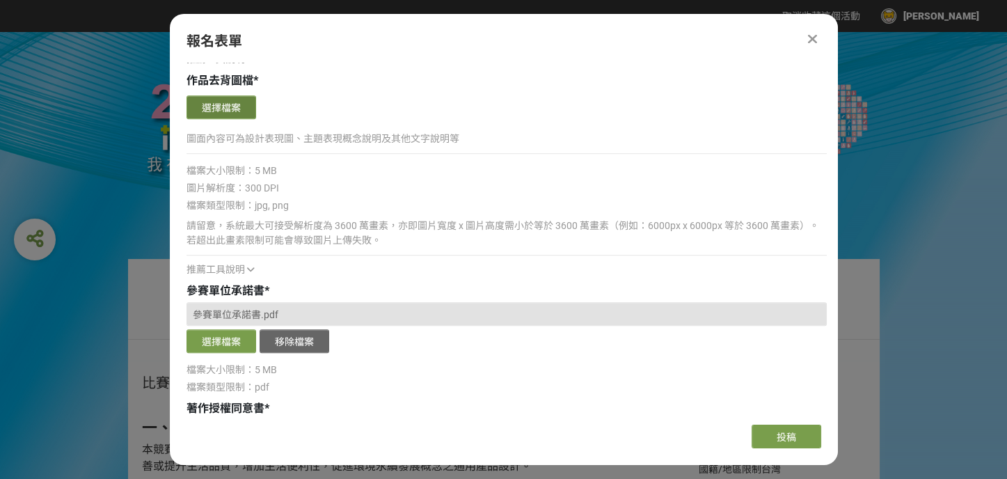
click at [212, 105] on button "選擇檔案" at bounding box center [221, 107] width 70 height 24
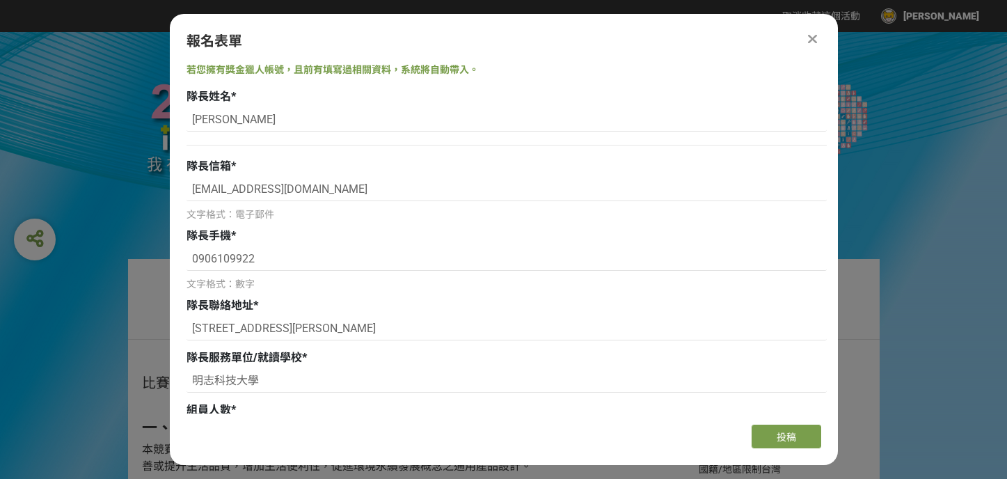
select select "1"
select select "否"
select select "獎金獵人網站"
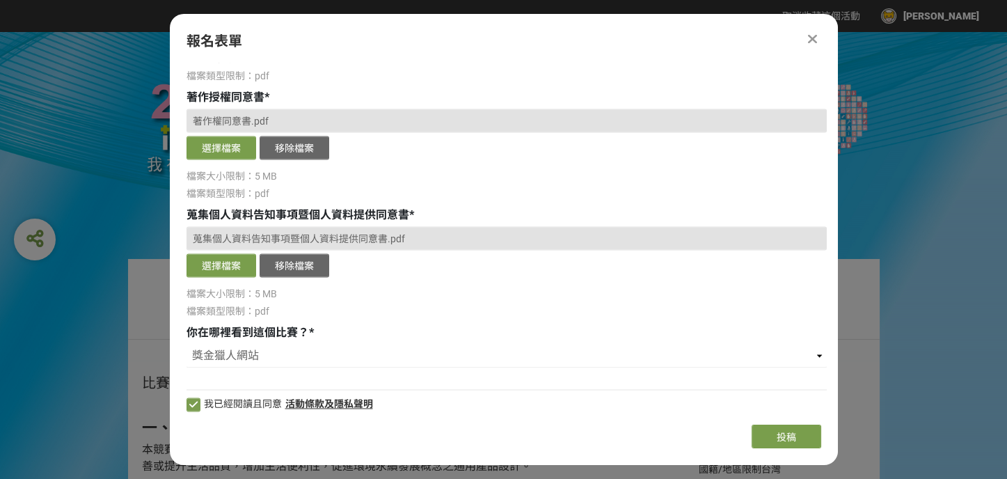
scroll to position [2819, 0]
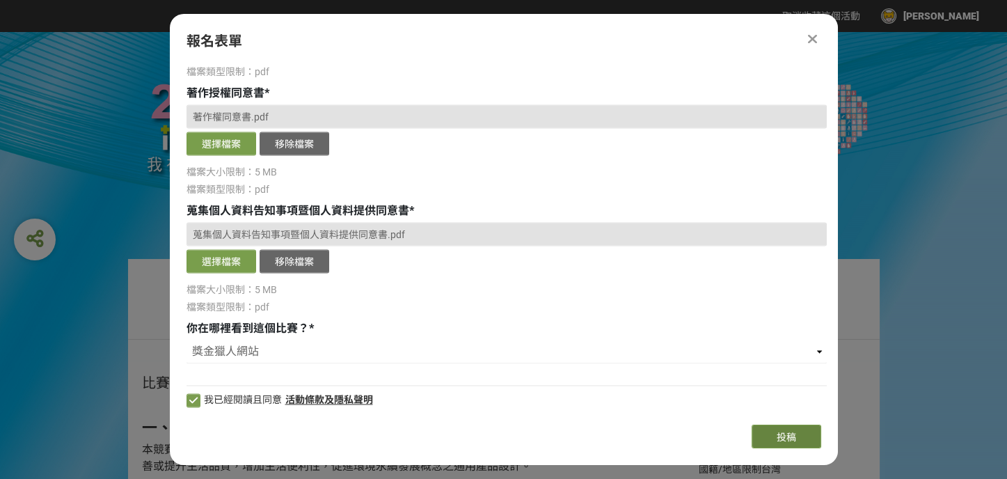
click at [786, 436] on span "投稿" at bounding box center [785, 436] width 19 height 11
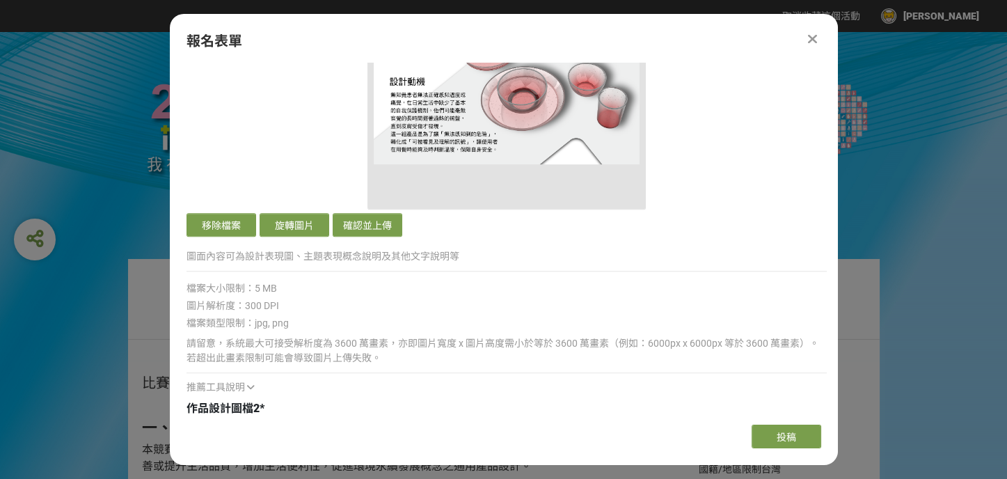
scroll to position [1428, 0]
click at [362, 225] on button "確認並上傳" at bounding box center [368, 224] width 70 height 24
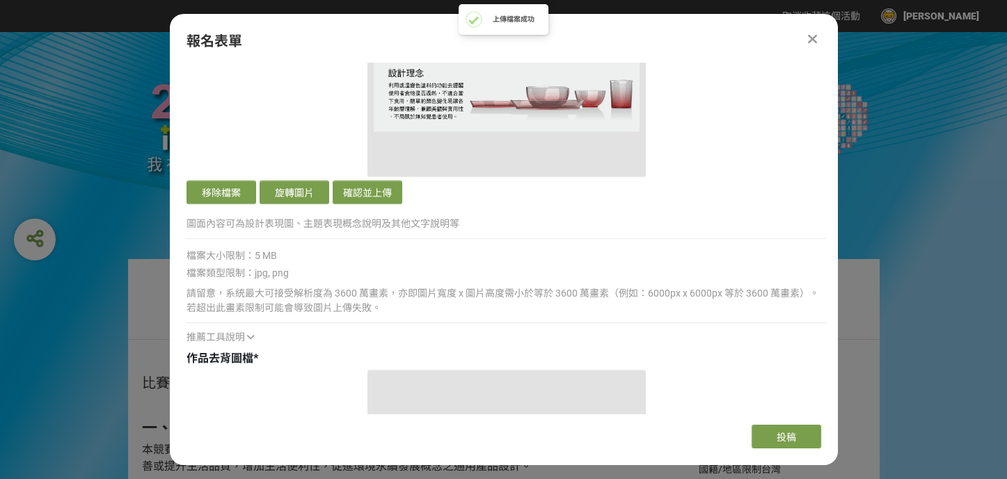
scroll to position [1985, 0]
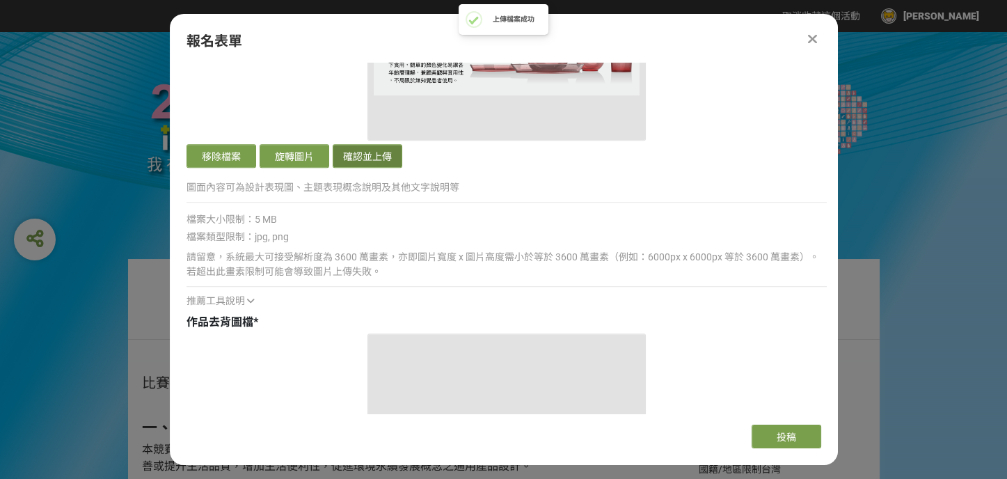
click at [382, 155] on button "確認並上傳" at bounding box center [368, 156] width 70 height 24
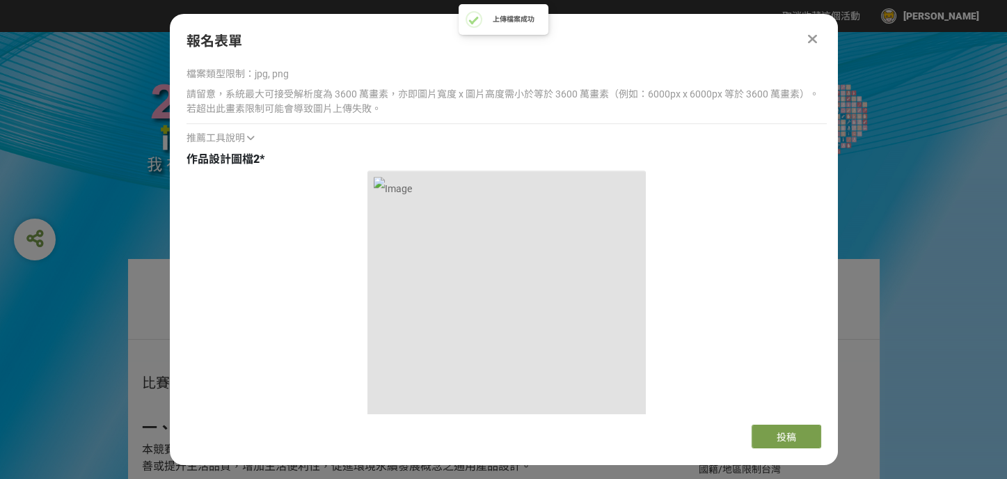
scroll to position [1915, 0]
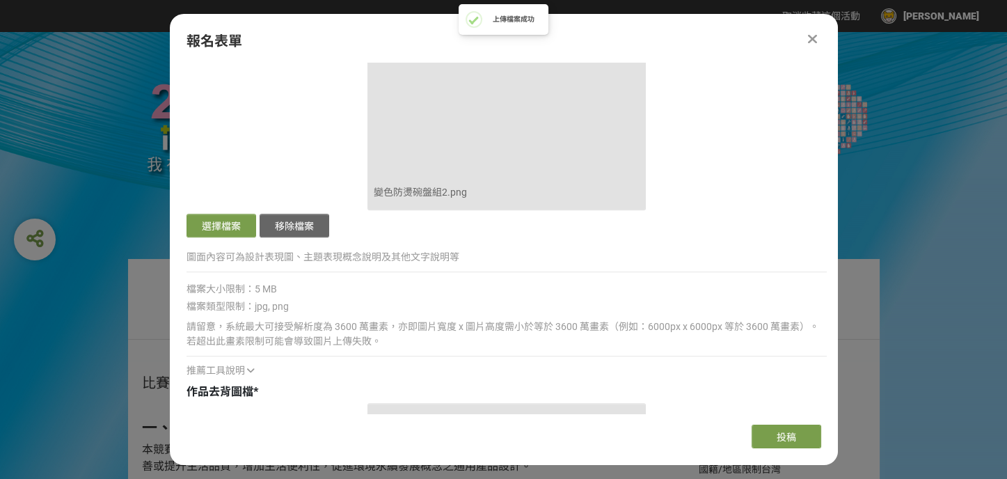
click at [790, 415] on div "報名表單 若您擁有獎金獵人帳號，且前有填寫過相關資料，系統將自動帶入。 隊長姓名 * 阮鈺庭 隊長信箱 * A0906109922@gmail.com 文字格…" at bounding box center [504, 239] width 668 height 451
click at [787, 435] on span "投稿" at bounding box center [785, 436] width 19 height 11
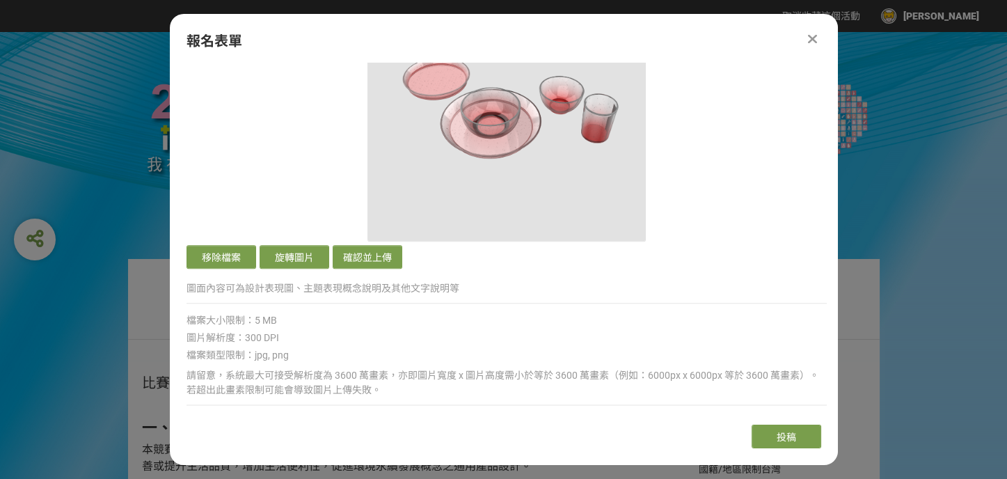
scroll to position [2402, 0]
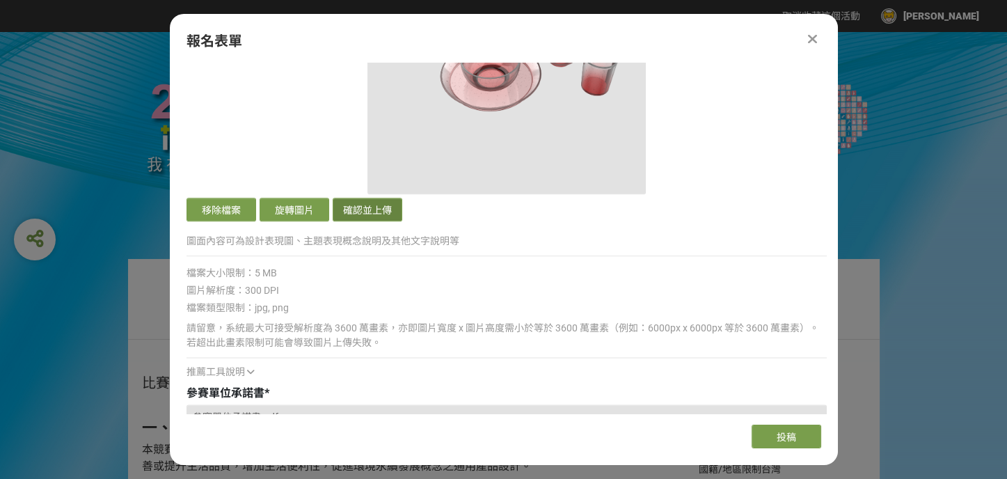
click at [367, 207] on button "確認並上傳" at bounding box center [368, 210] width 70 height 24
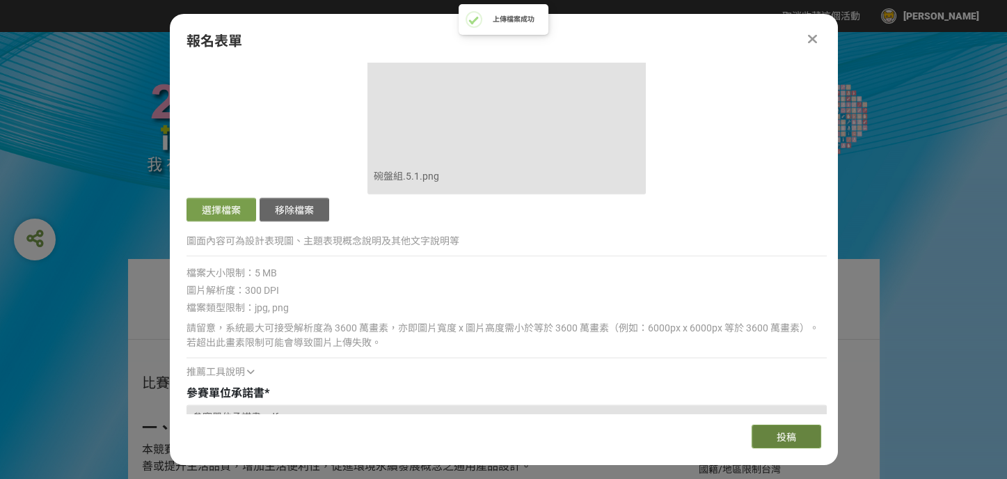
click at [769, 438] on button "投稿" at bounding box center [786, 436] width 70 height 24
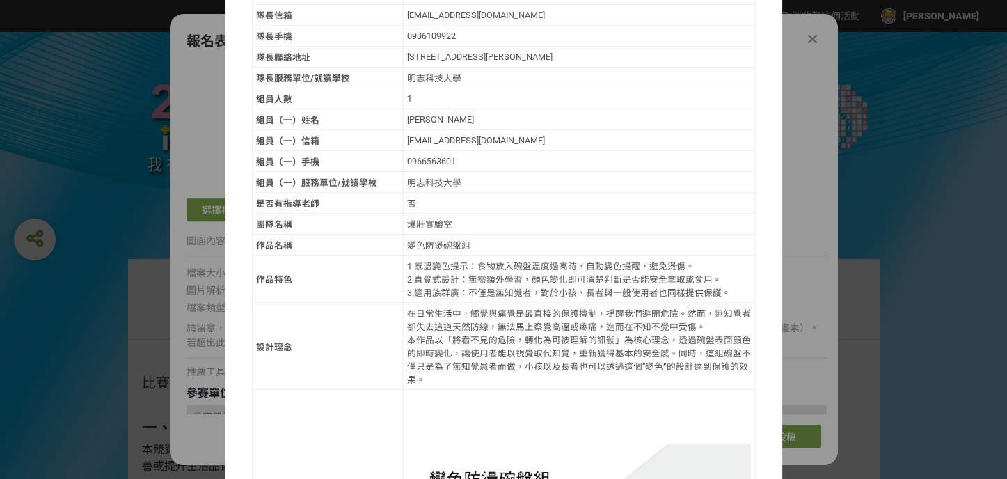
scroll to position [139, 0]
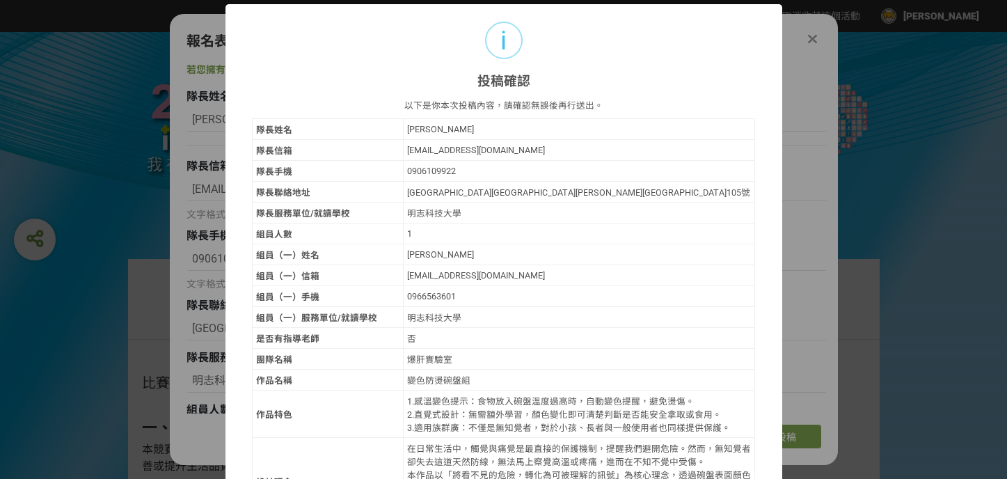
select select "1"
select select "否"
select select "獎金獵人網站"
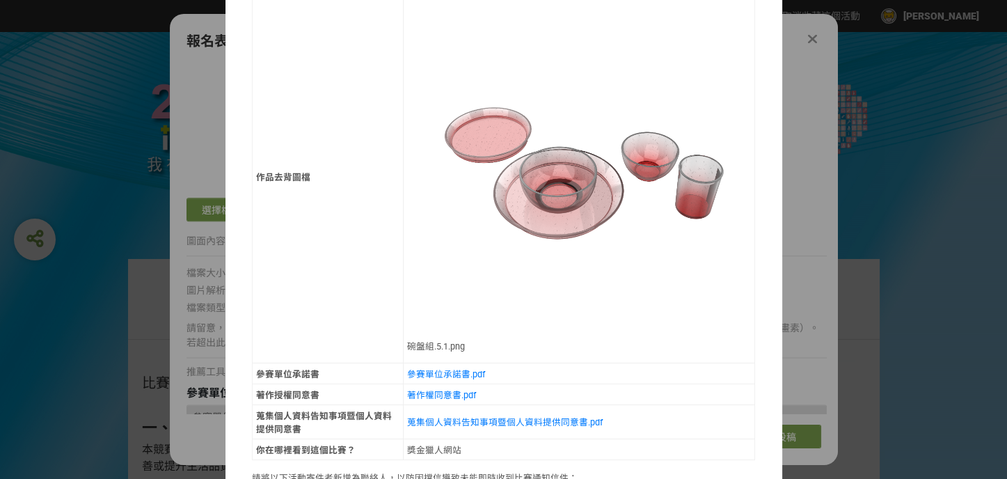
scroll to position [1315, 0]
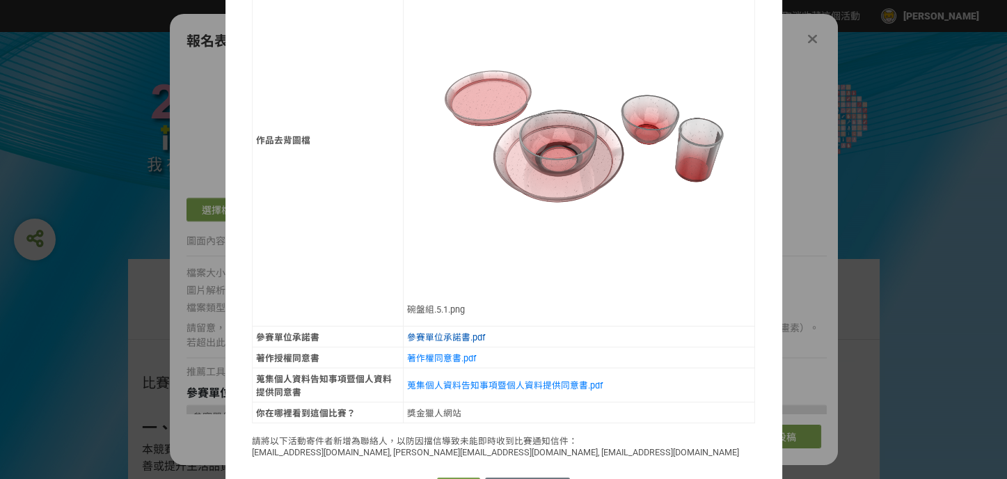
click at [454, 332] on link "參賽單位承諾書.pdf" at bounding box center [446, 337] width 78 height 10
click at [440, 353] on link "著作權同意書.pdf" at bounding box center [441, 358] width 69 height 10
click at [543, 380] on link "蒐集個人資料告知事項暨個人資料提供同意書.pdf" at bounding box center [504, 385] width 195 height 10
click at [460, 477] on button "確認送出" at bounding box center [458, 486] width 43 height 19
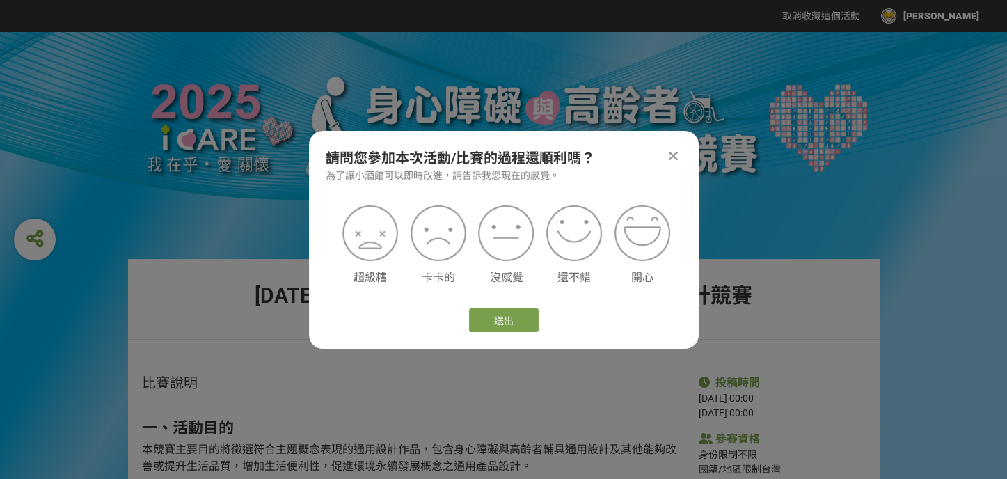
click at [671, 149] on icon at bounding box center [672, 156] width 9 height 14
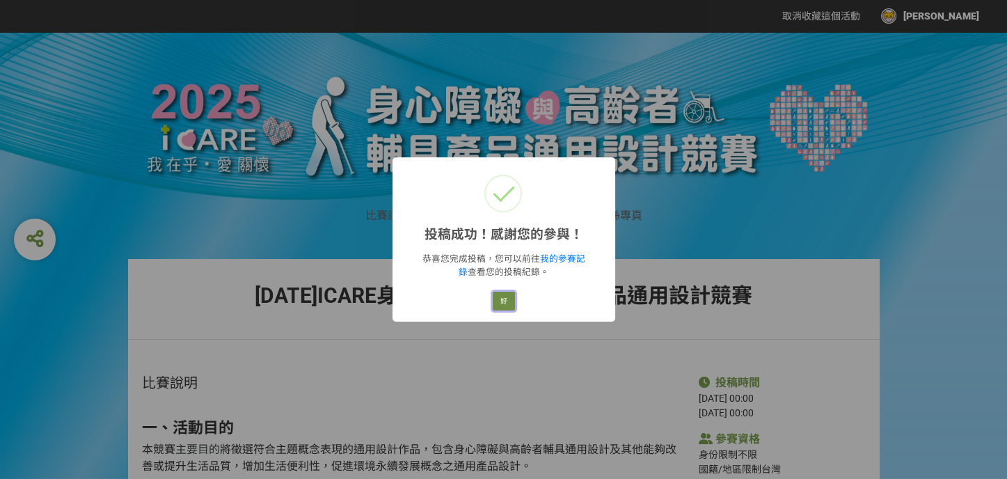
click at [506, 300] on button "好" at bounding box center [503, 300] width 22 height 19
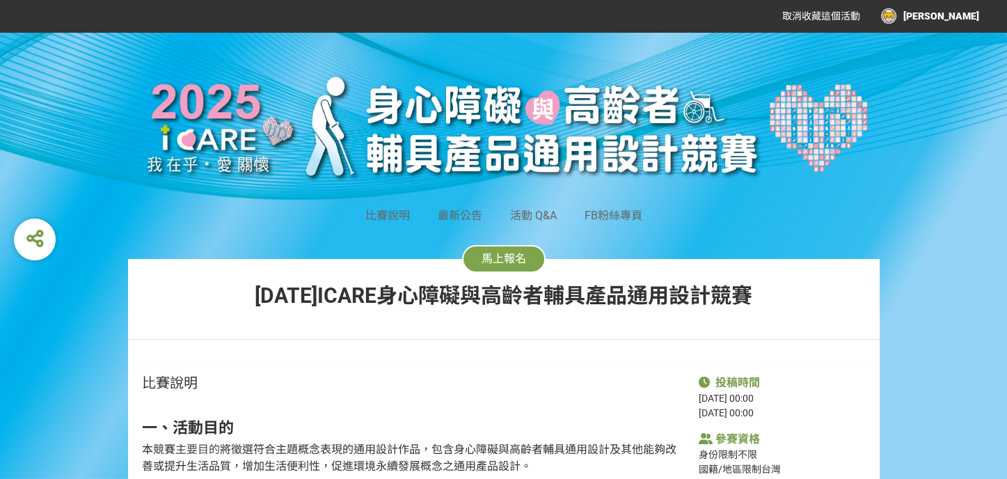
click at [976, 15] on div "[PERSON_NAME]" at bounding box center [930, 15] width 98 height 15
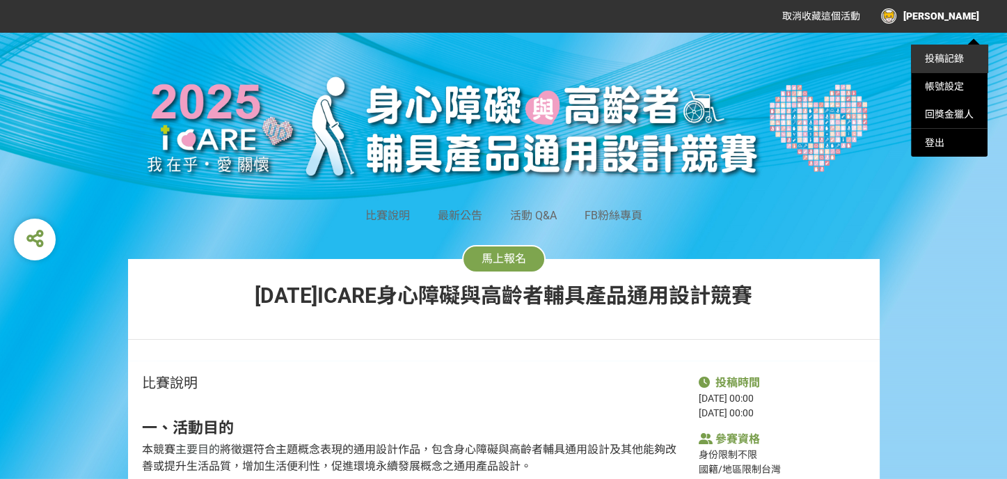
click at [956, 60] on link "投稿記錄" at bounding box center [943, 58] width 39 height 11
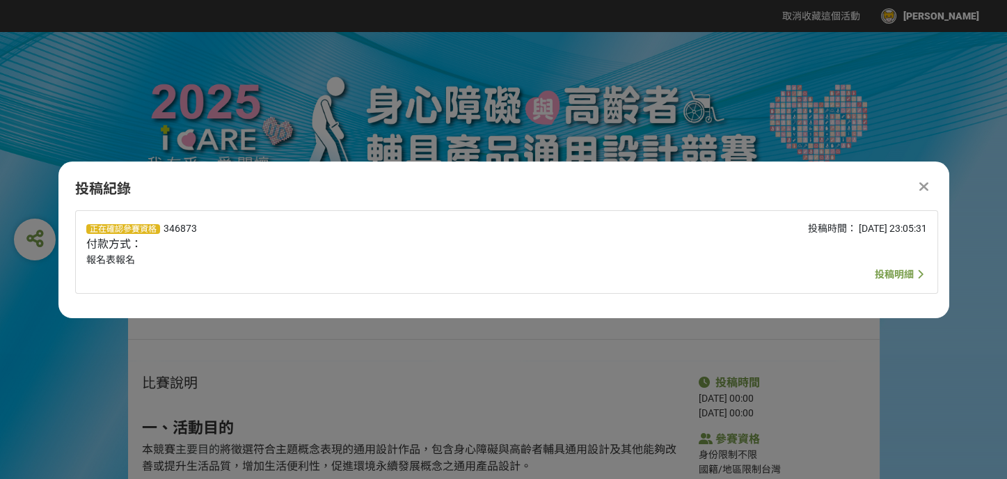
click at [916, 273] on icon at bounding box center [919, 274] width 13 height 17
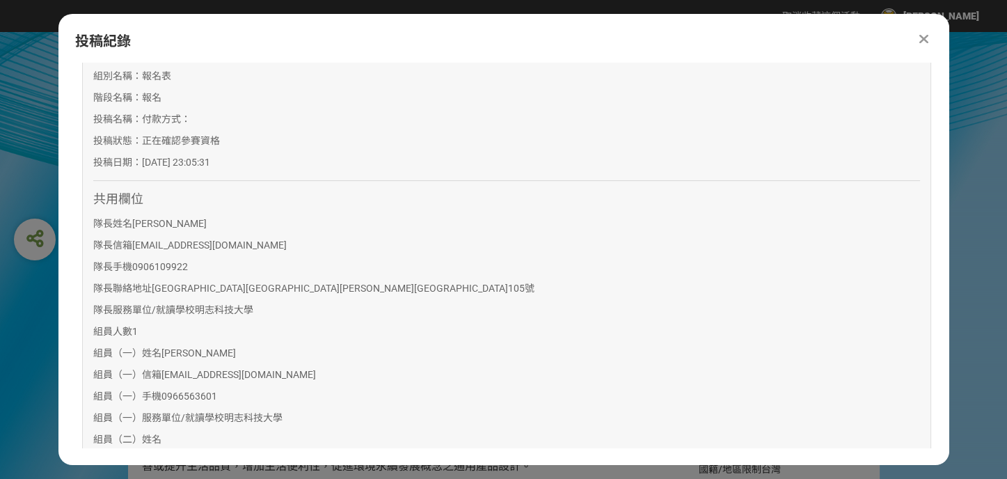
scroll to position [0, 0]
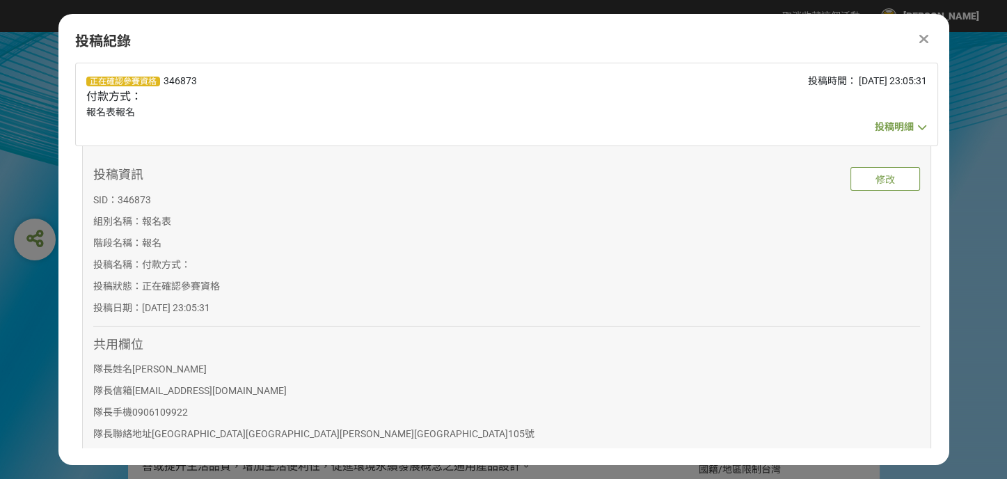
click at [895, 126] on span "投稿明細" at bounding box center [893, 126] width 39 height 11
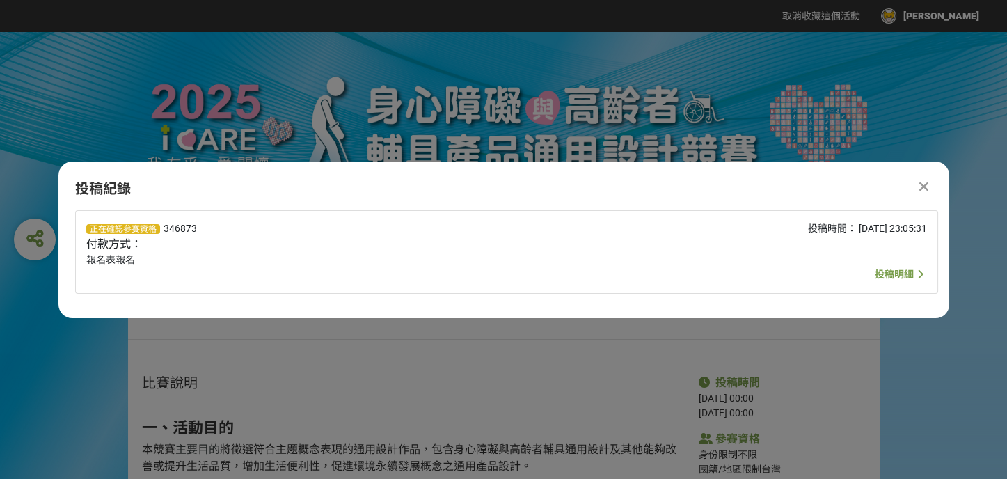
click at [931, 185] on div "投稿紀錄" at bounding box center [503, 188] width 890 height 21
click at [924, 186] on icon at bounding box center [923, 186] width 9 height 14
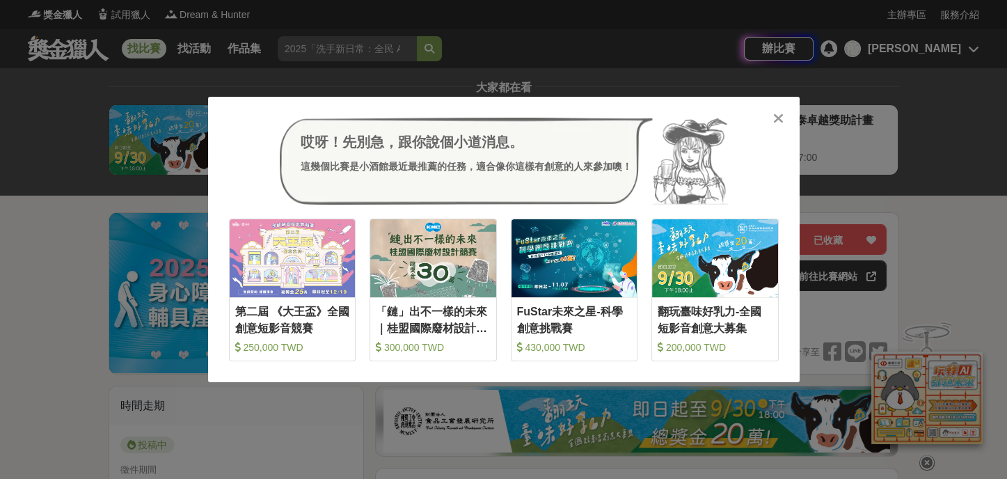
click at [771, 120] on div at bounding box center [778, 118] width 14 height 14
